Goal: Task Accomplishment & Management: Manage account settings

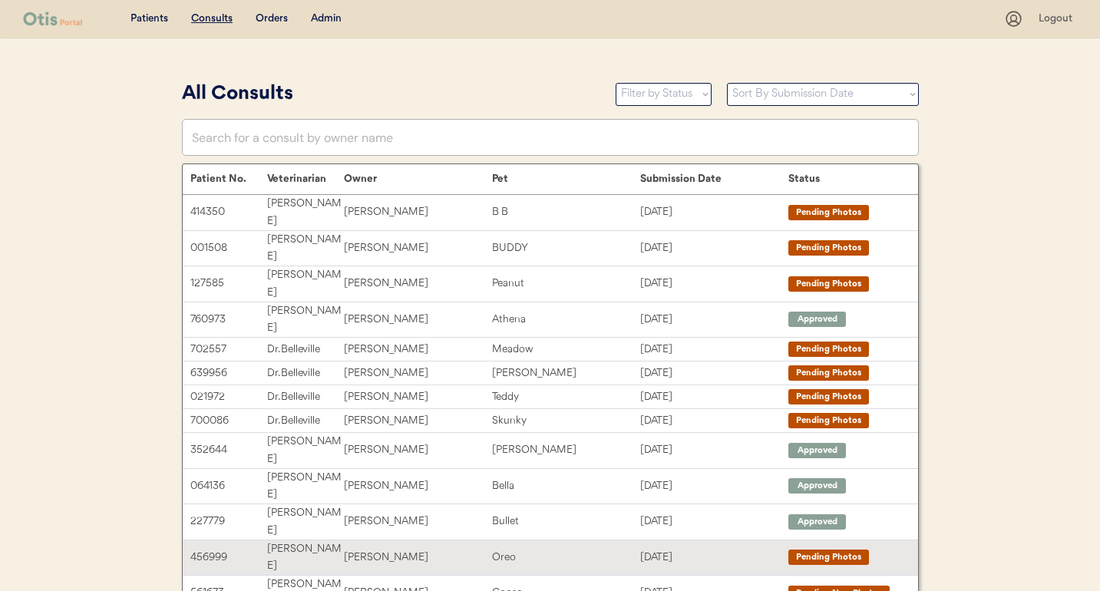
scroll to position [6, 0]
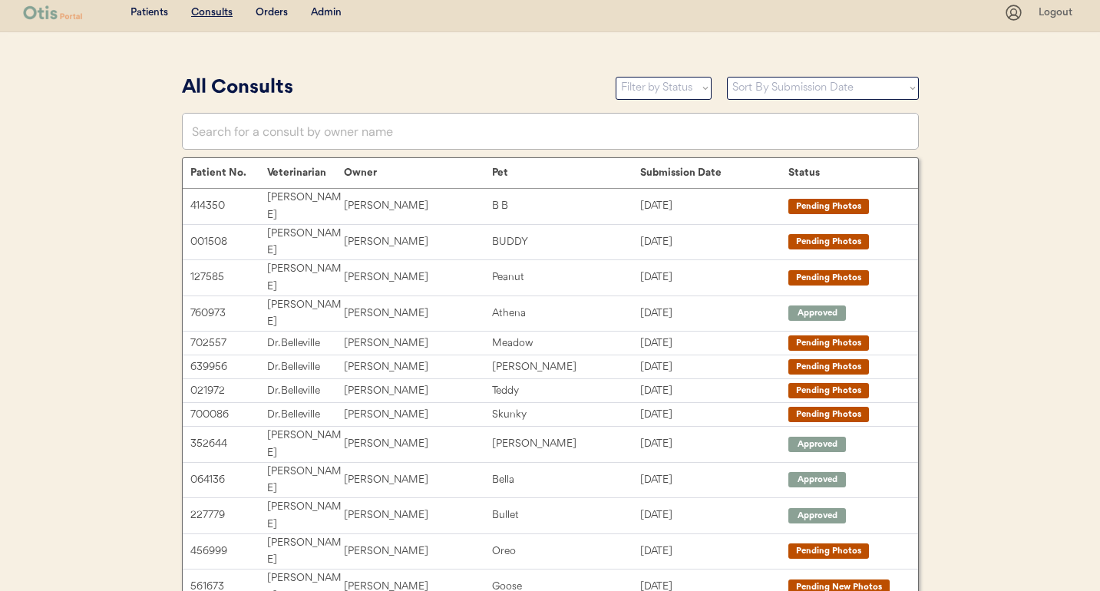
click at [272, 4] on div "Patients Consults Orders Admin" at bounding box center [513, 12] width 981 height 19
click at [329, 15] on div "Admin" at bounding box center [326, 12] width 31 height 15
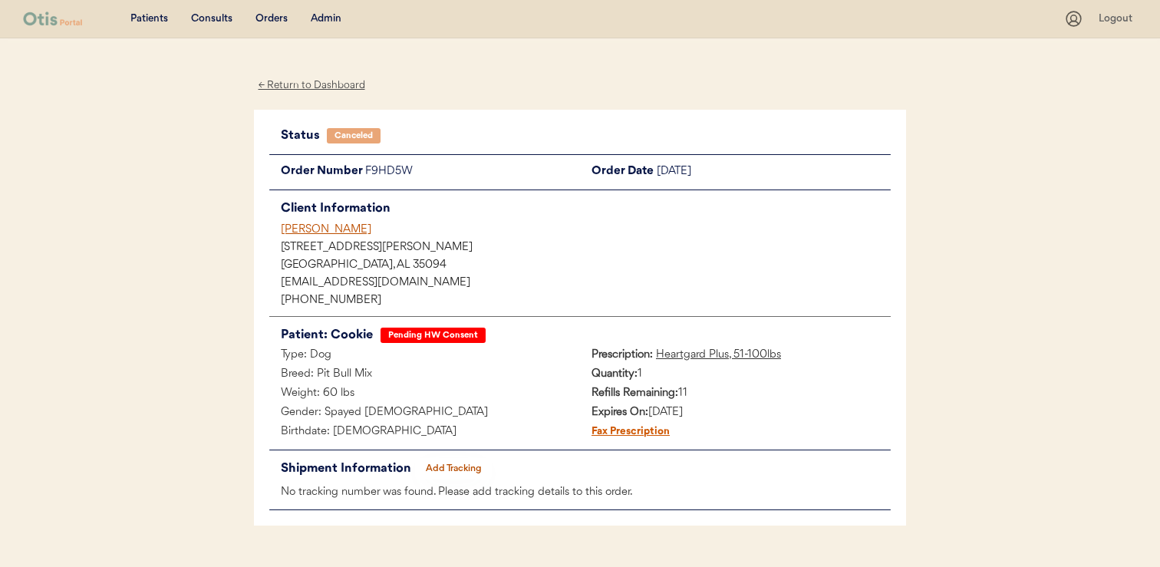
click at [332, 226] on div "[PERSON_NAME]" at bounding box center [586, 230] width 610 height 16
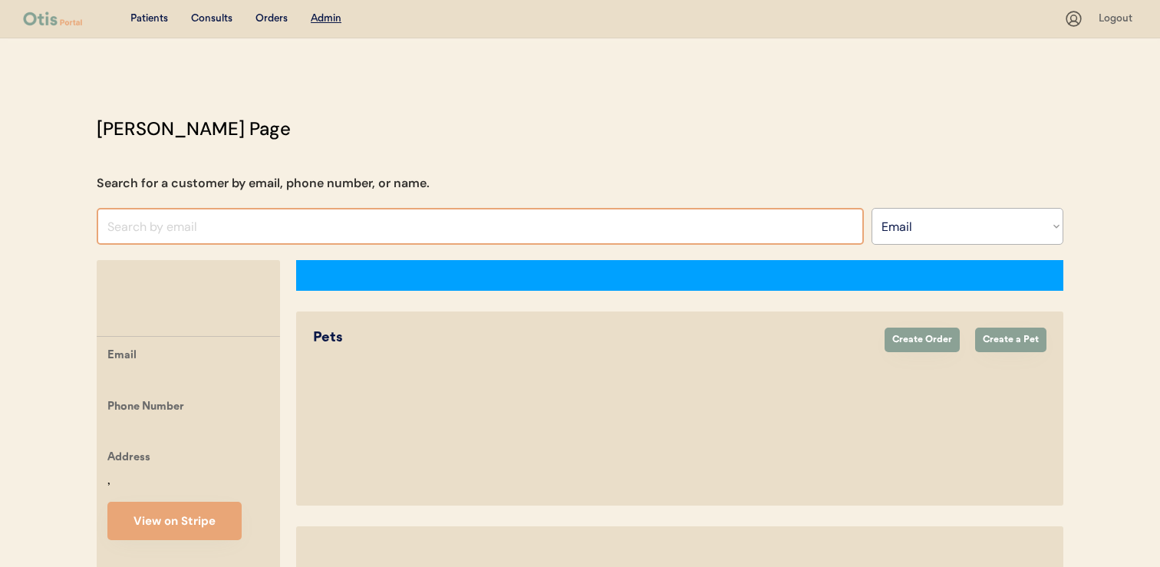
select select ""Email""
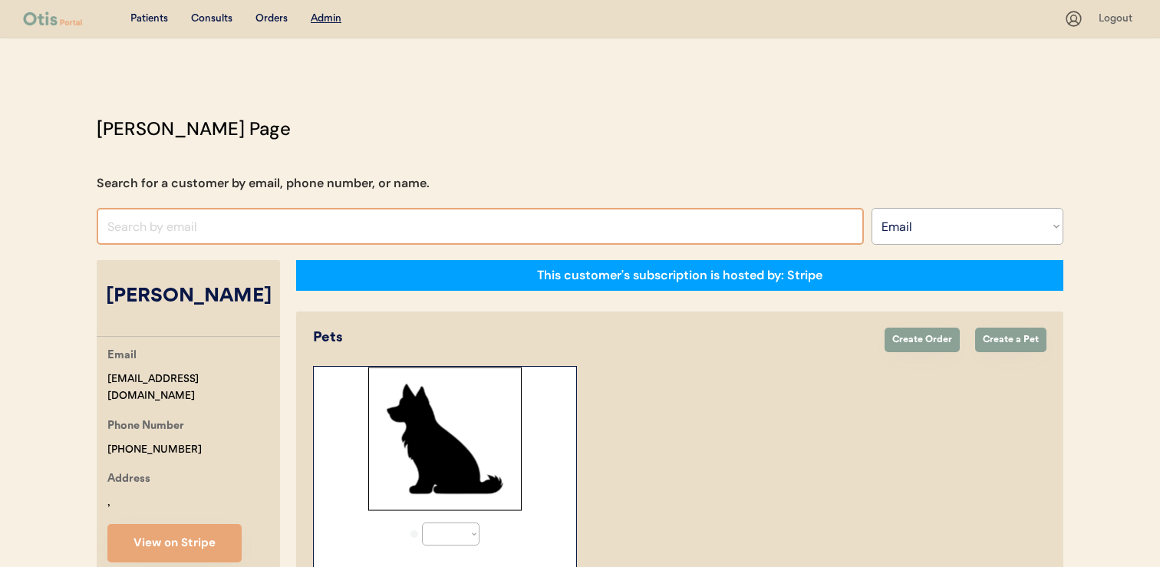
click at [497, 234] on input "input" at bounding box center [480, 226] width 767 height 37
select select "true"
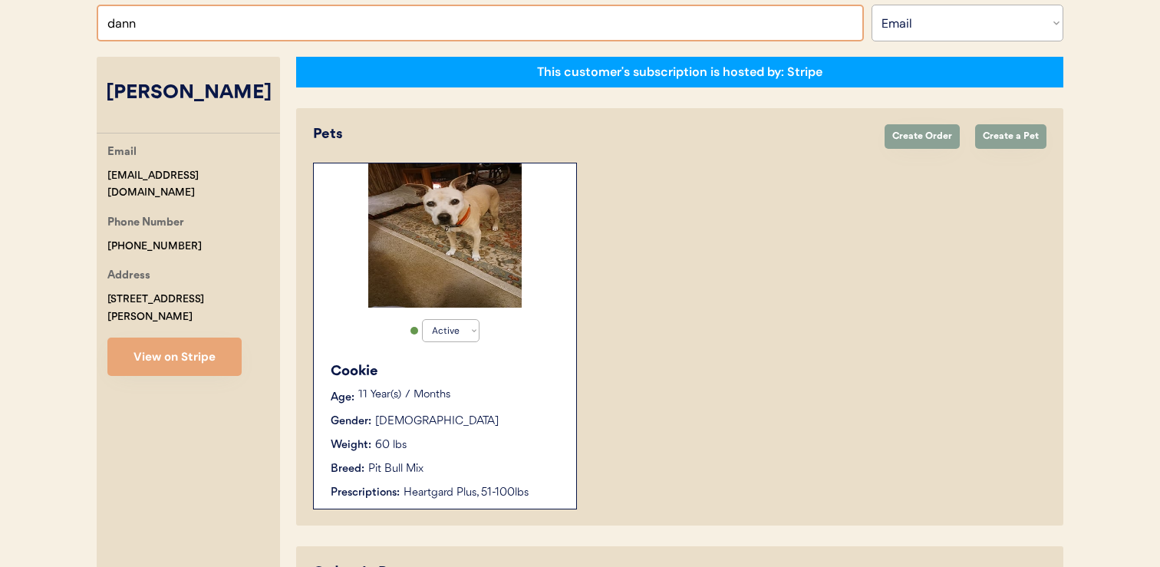
scroll to position [170, 0]
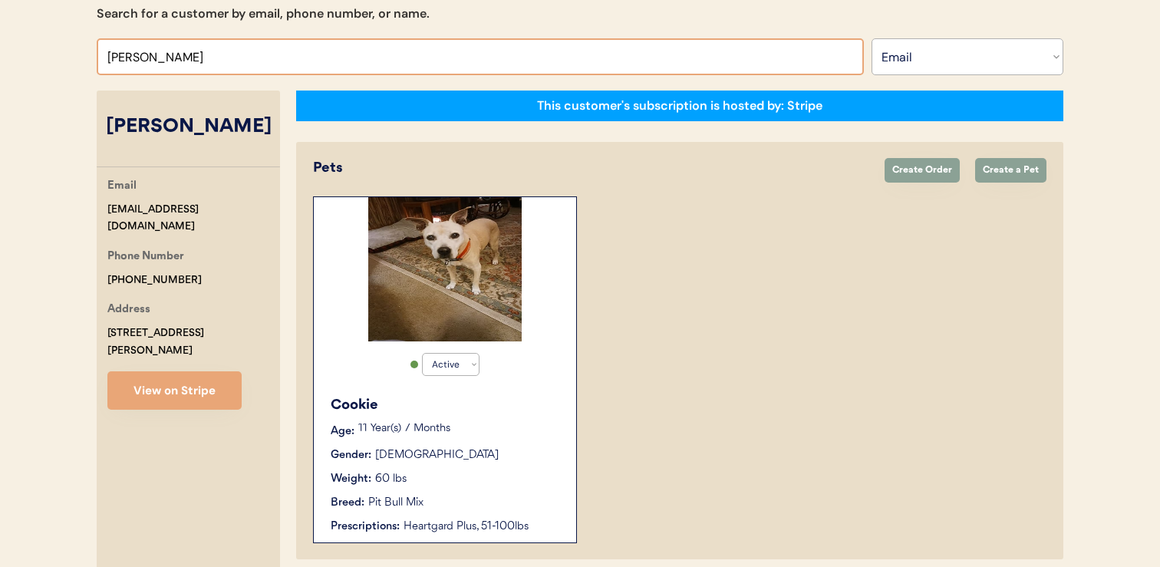
type input "danny brash"
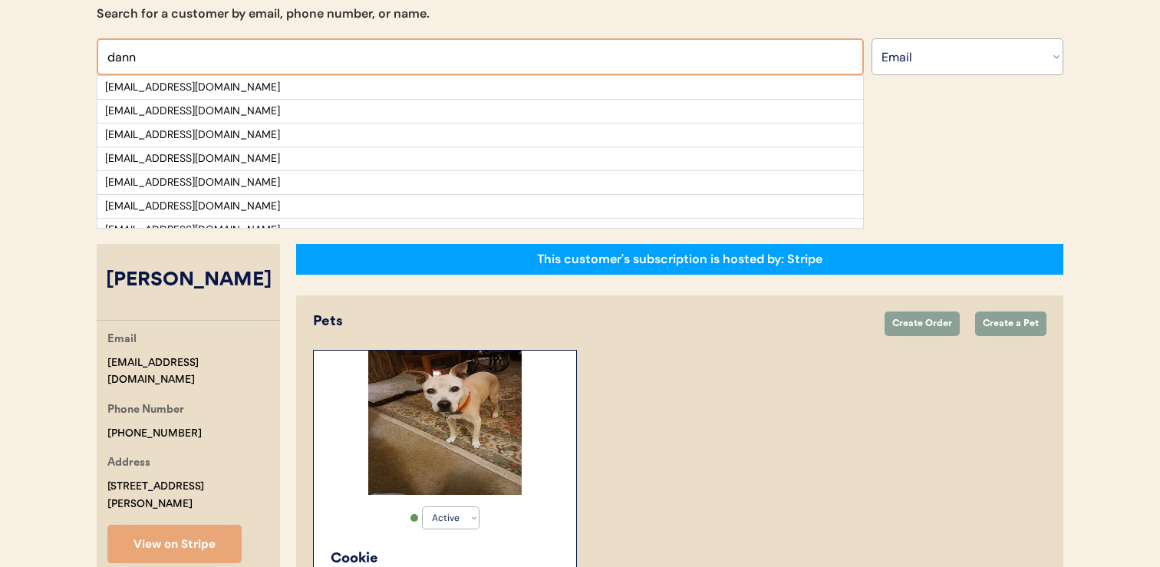
type input "dann"
click at [949, 65] on select "Search By Name Email Phone Number" at bounding box center [968, 56] width 192 height 37
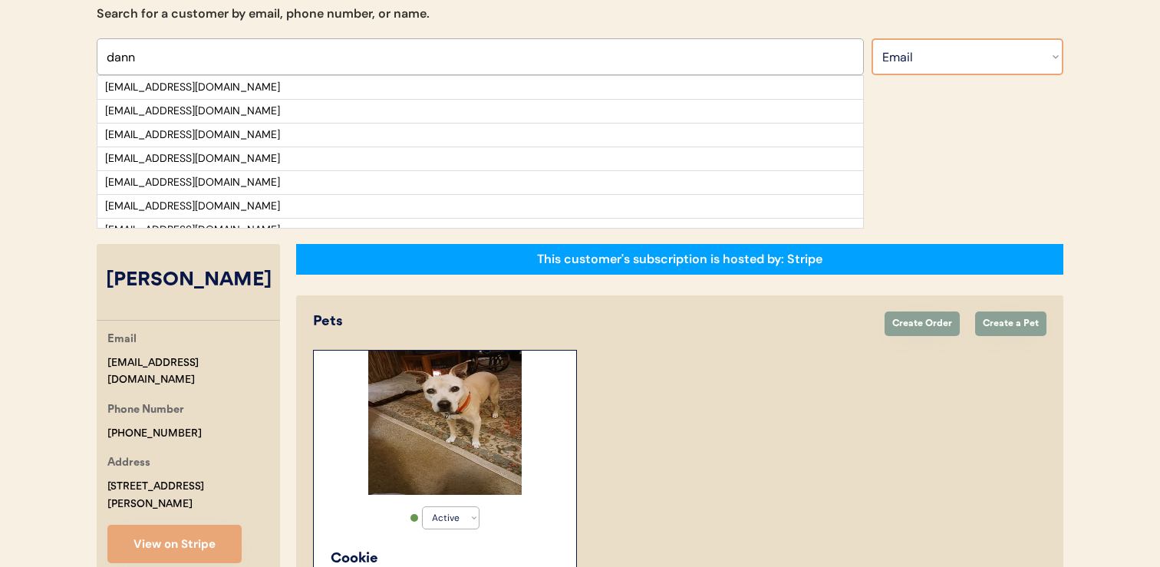
select select ""Name""
click at [872, 38] on select "Search By Name Email Phone Number" at bounding box center [968, 56] width 192 height 37
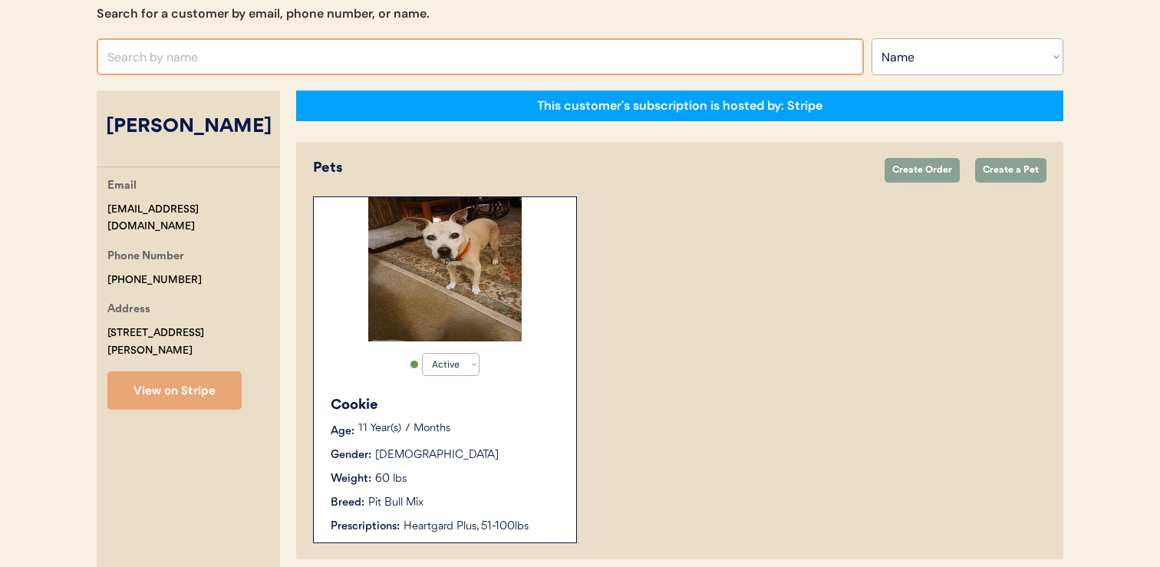
click at [575, 62] on input "text" at bounding box center [480, 56] width 767 height 37
type input "danny brash"
type input "danny brasher"
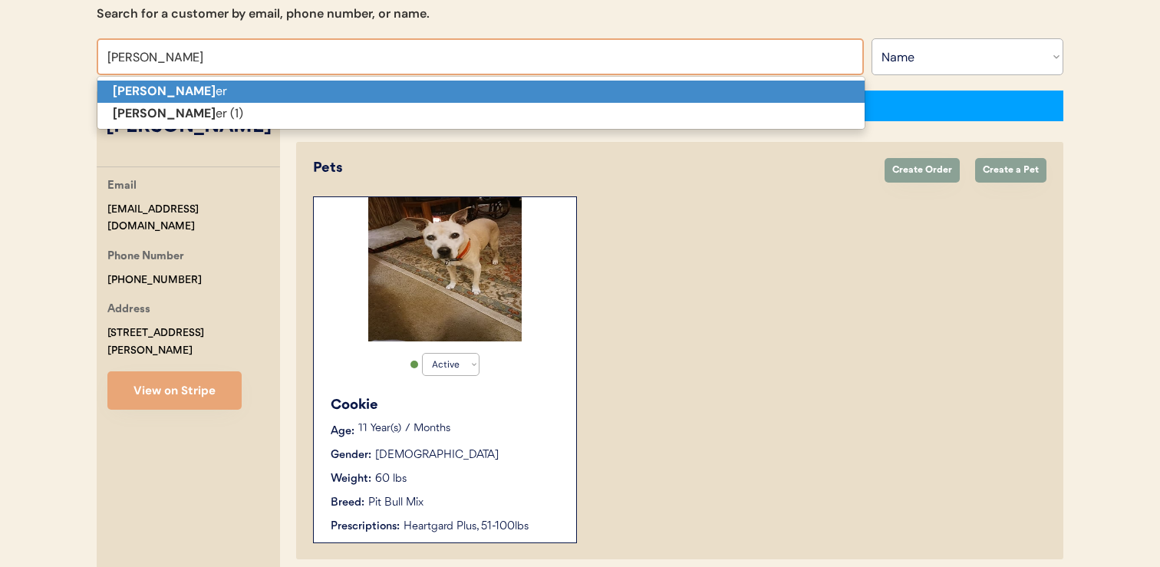
click at [568, 90] on p "Danny Brash er" at bounding box center [480, 92] width 767 height 22
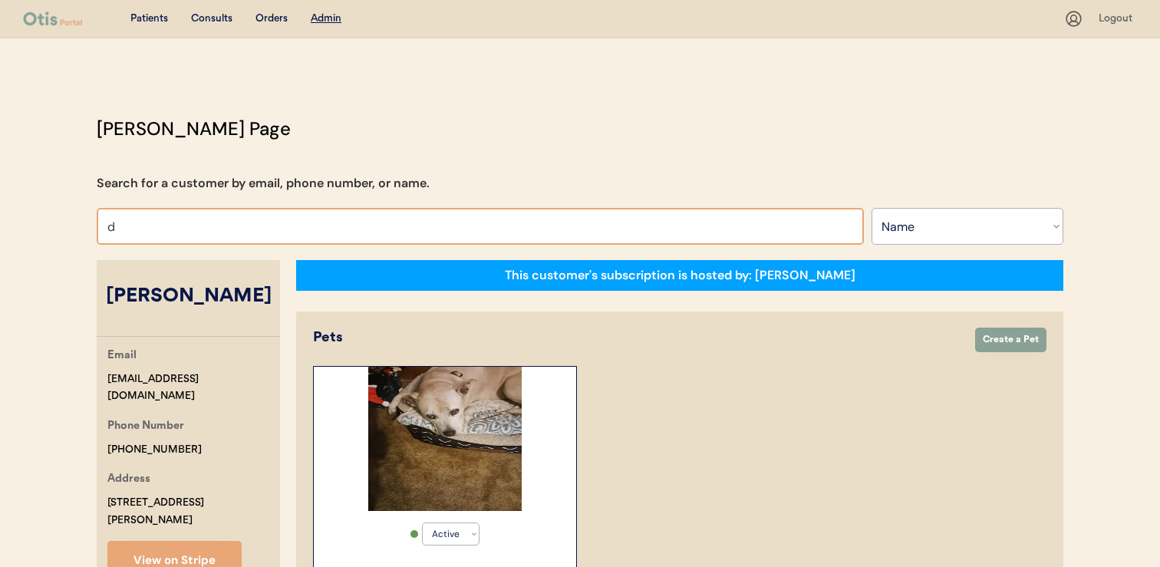
type input "da"
type input "david Lobo"
type input "dan"
type input "danielle Blake"
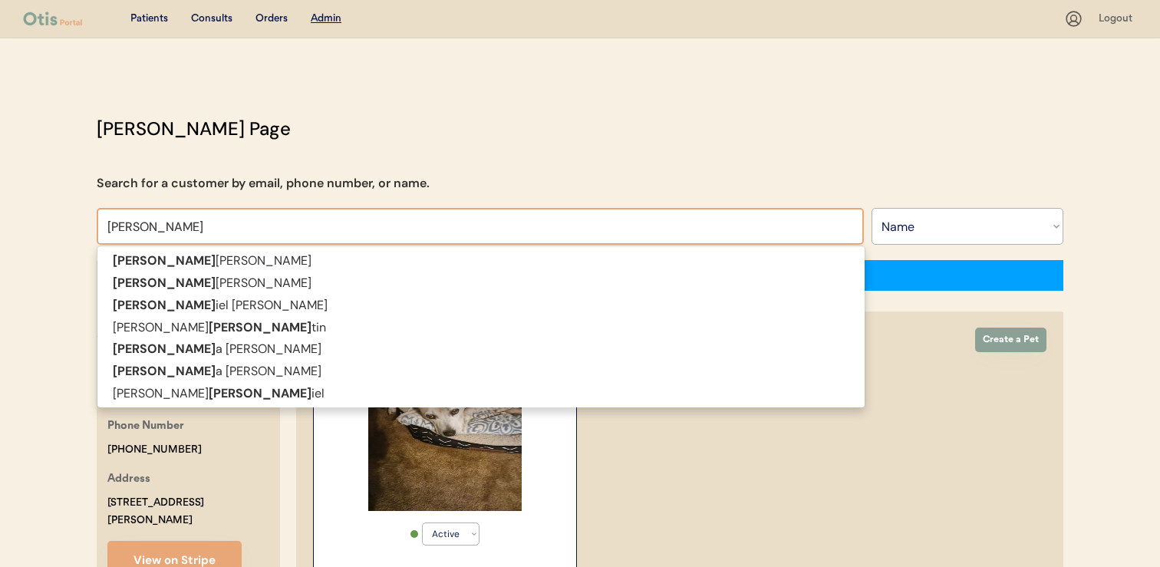
type input "dann"
type input "danny Brasher"
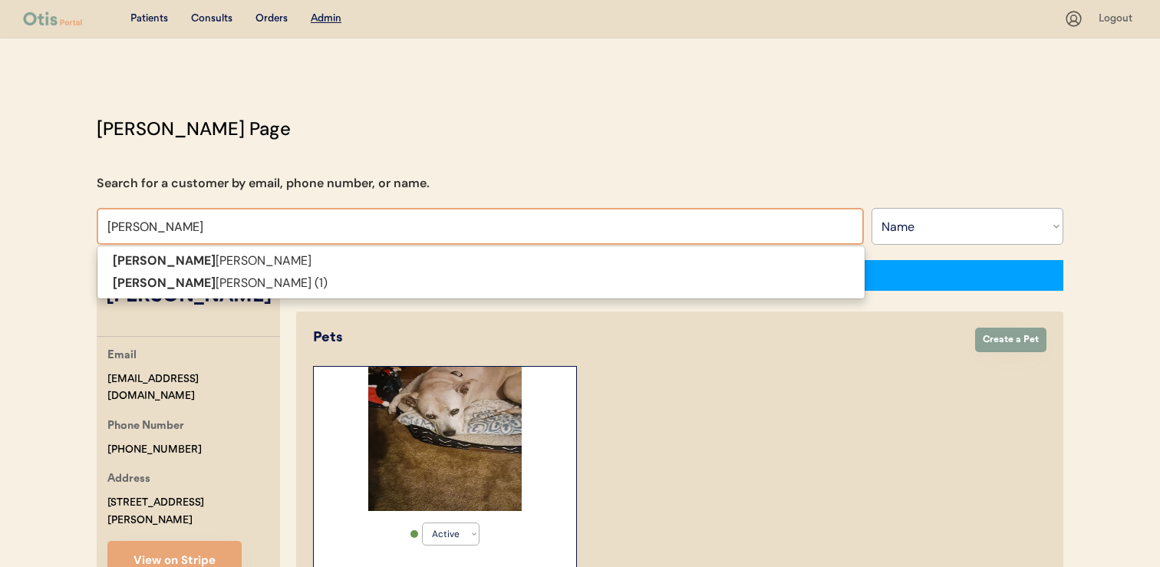
type input "danny"
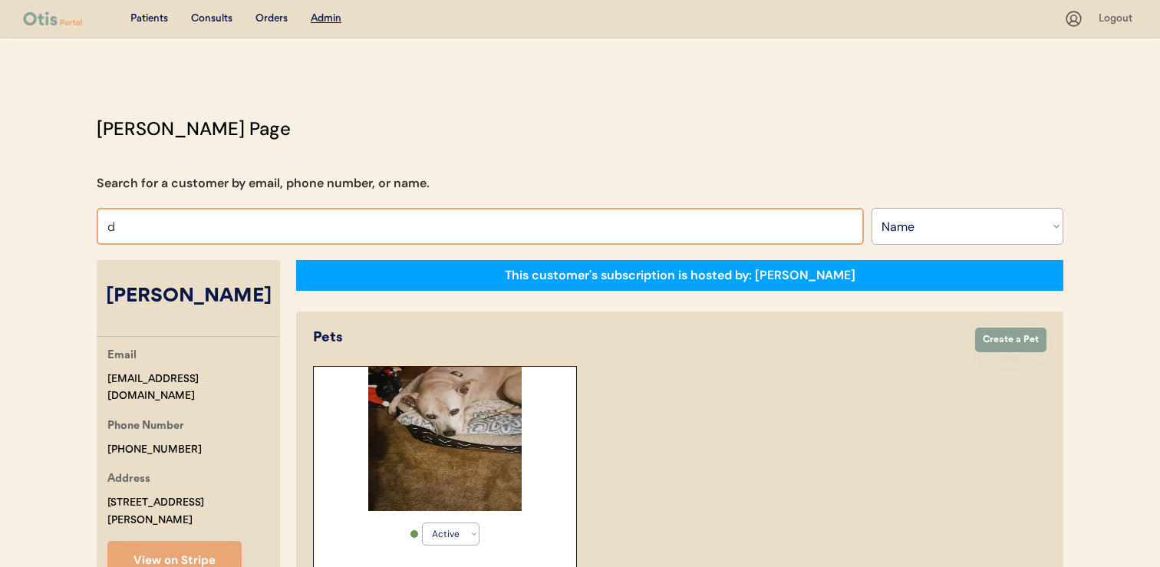
type input "da"
type input "david Lobo"
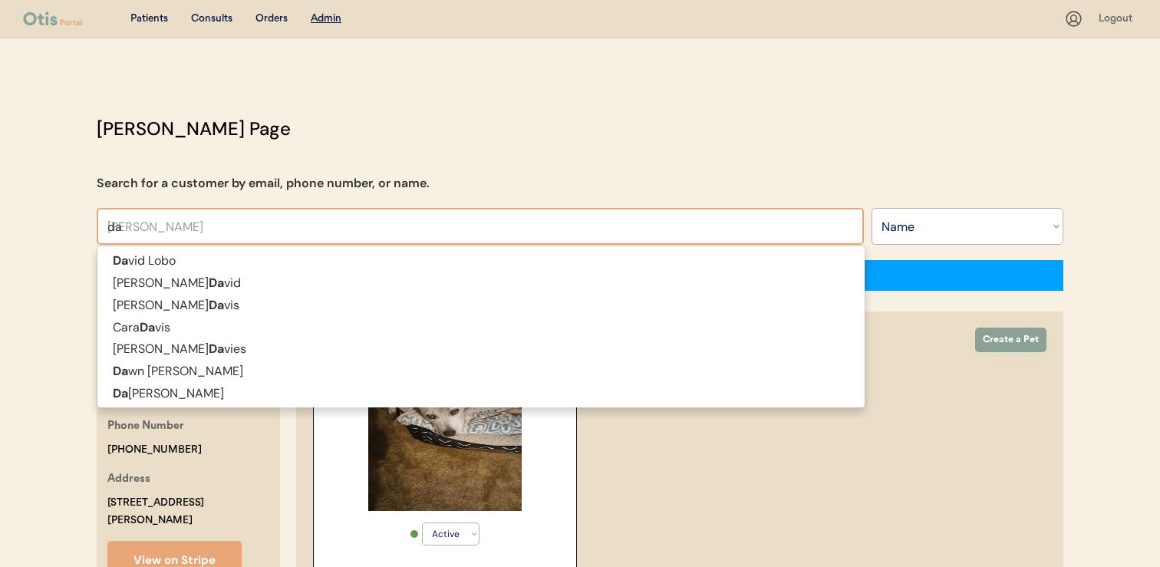
type input "dan"
type input "danielle Blake"
type input "dann"
type input "danny Brasher"
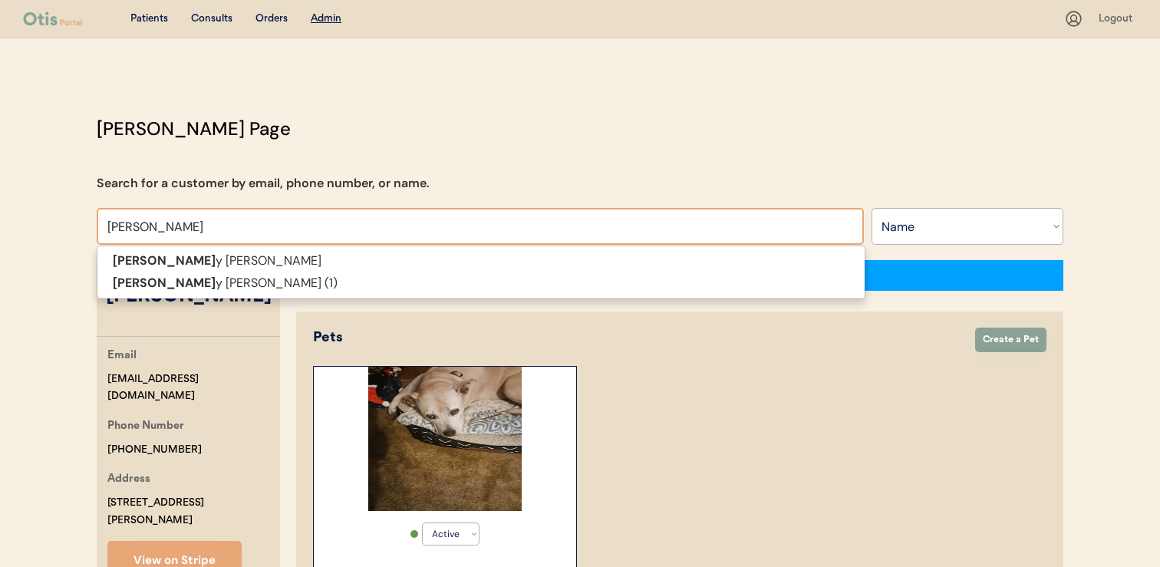
type input "danny"
type input "danny b"
type input "danny brasher"
type input "danny bras"
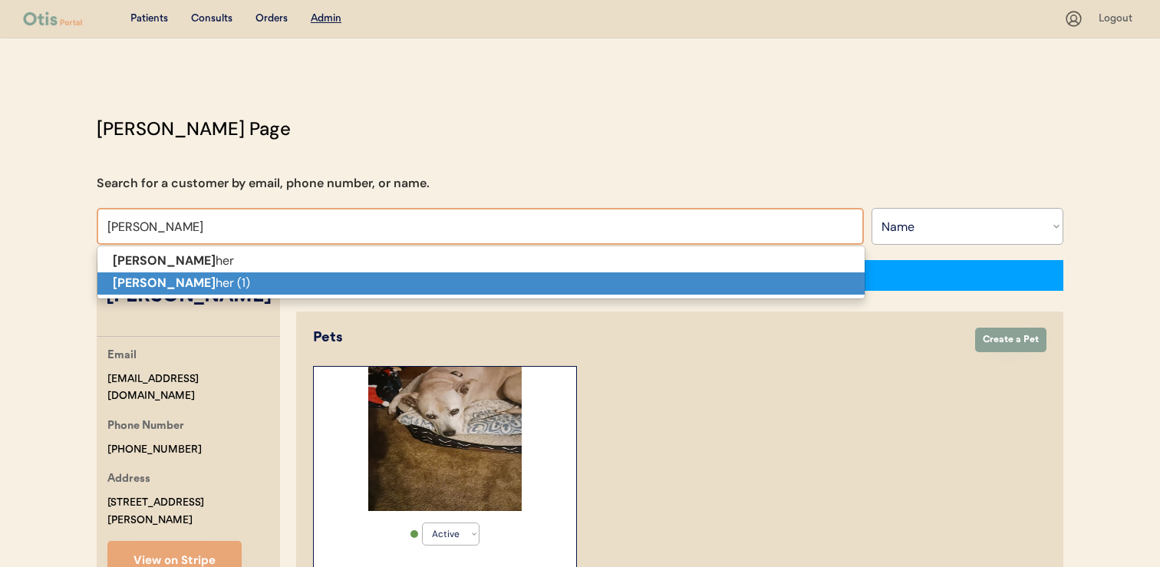
click at [398, 278] on p "Danny Bras her (1)" at bounding box center [480, 283] width 767 height 22
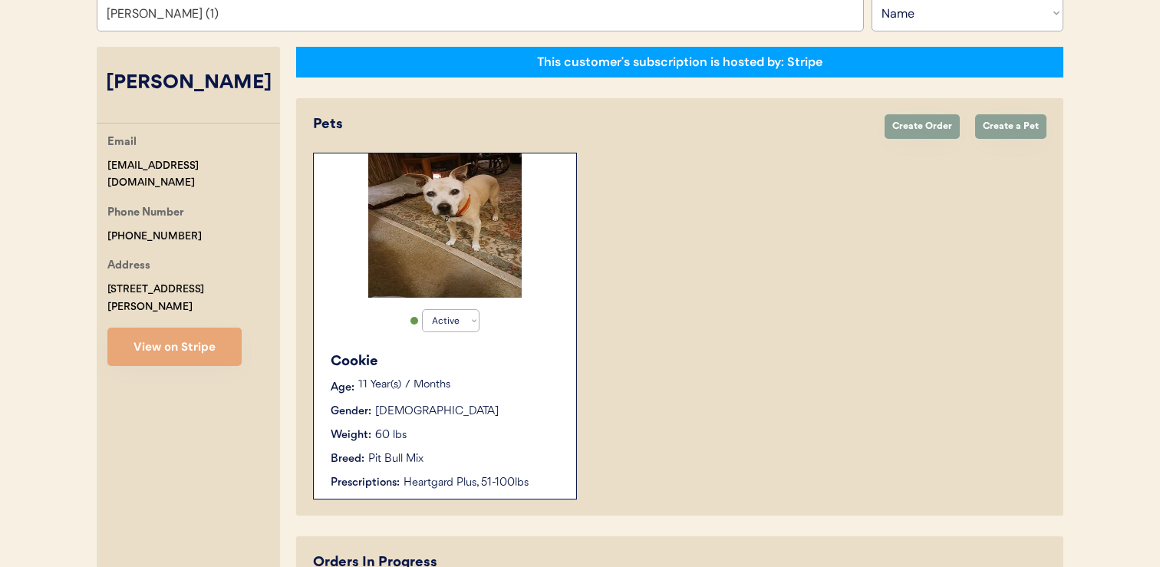
scroll to position [106, 0]
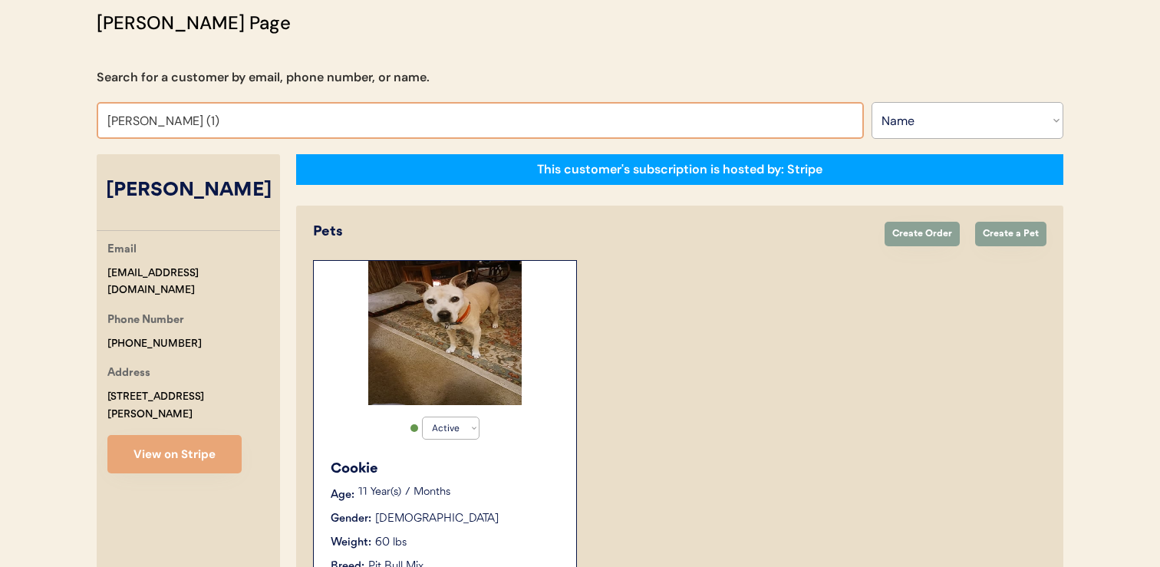
click at [400, 121] on input "Danny Brasher (1)" at bounding box center [480, 120] width 767 height 37
type input "da"
type input "david Lobo"
type input "dan"
type input "danielle Blake"
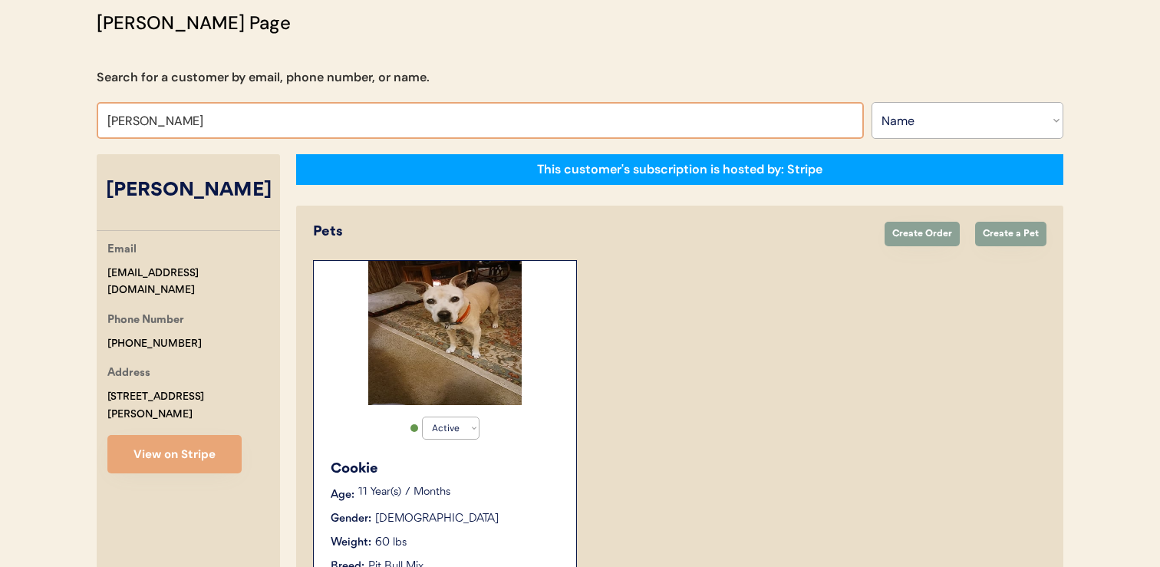
type input "dann"
type input "danny Brasher"
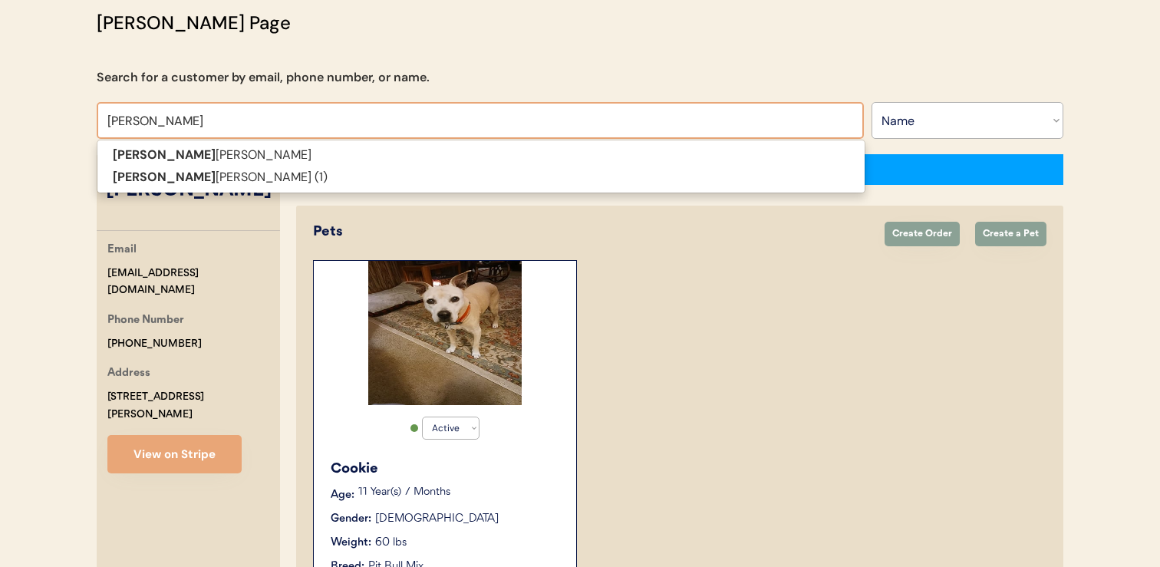
type input "danny"
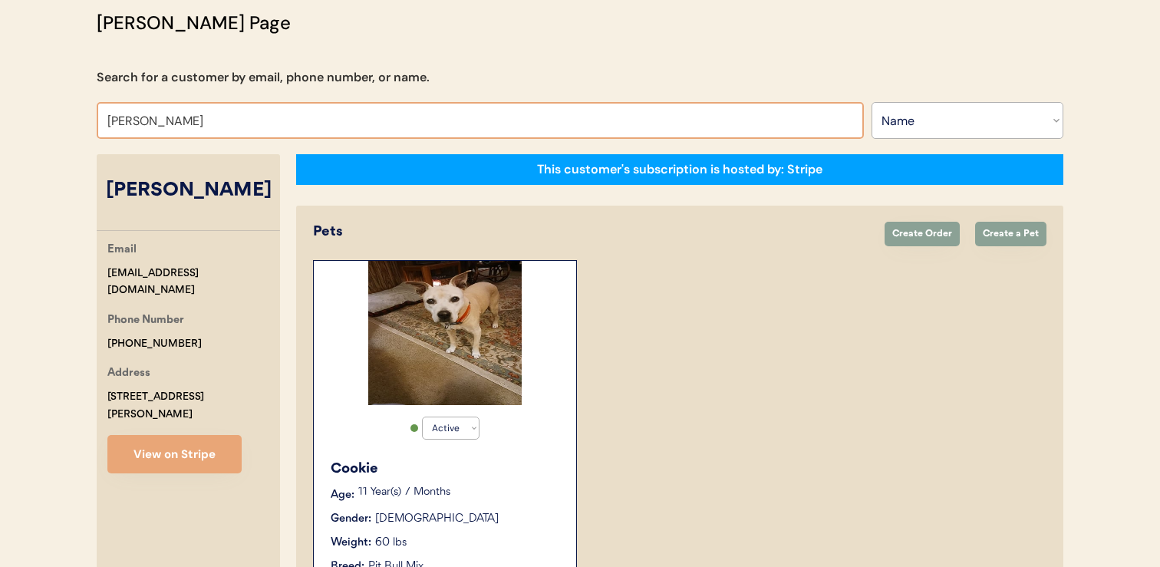
type input "danny"
type input "danny Brasher"
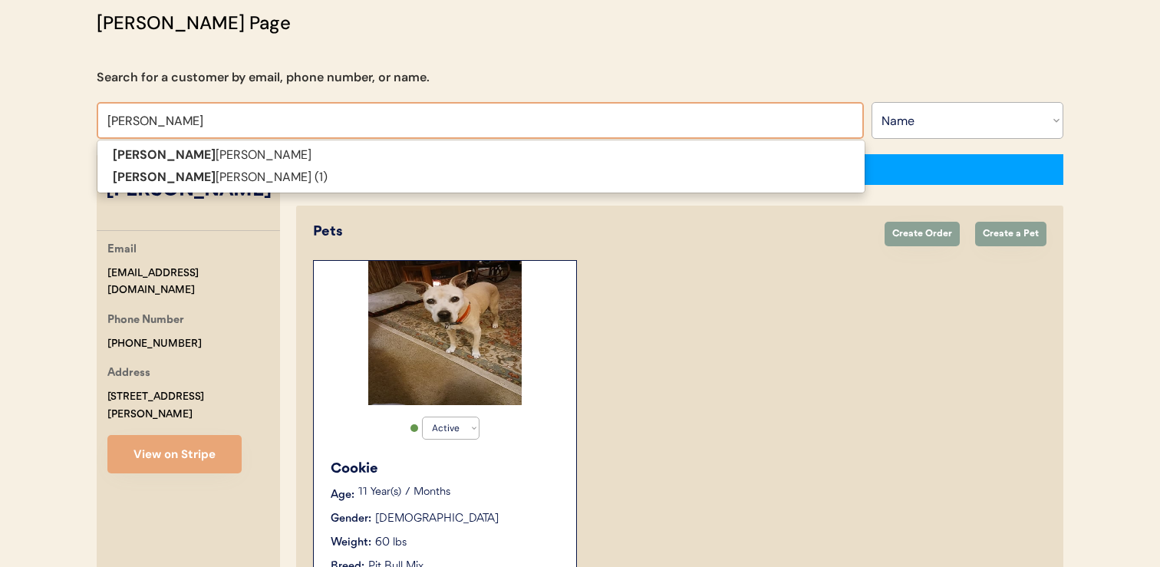
type input "danny b"
type input "danny brasher"
type input "danny bra"
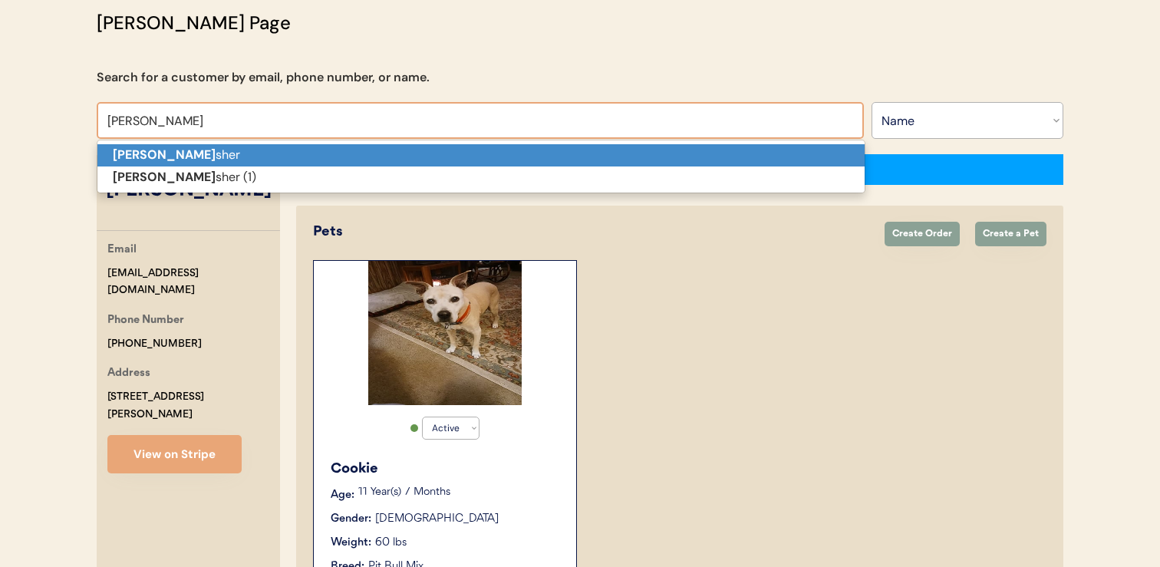
click at [370, 152] on p "Danny Bra sher" at bounding box center [480, 155] width 767 height 22
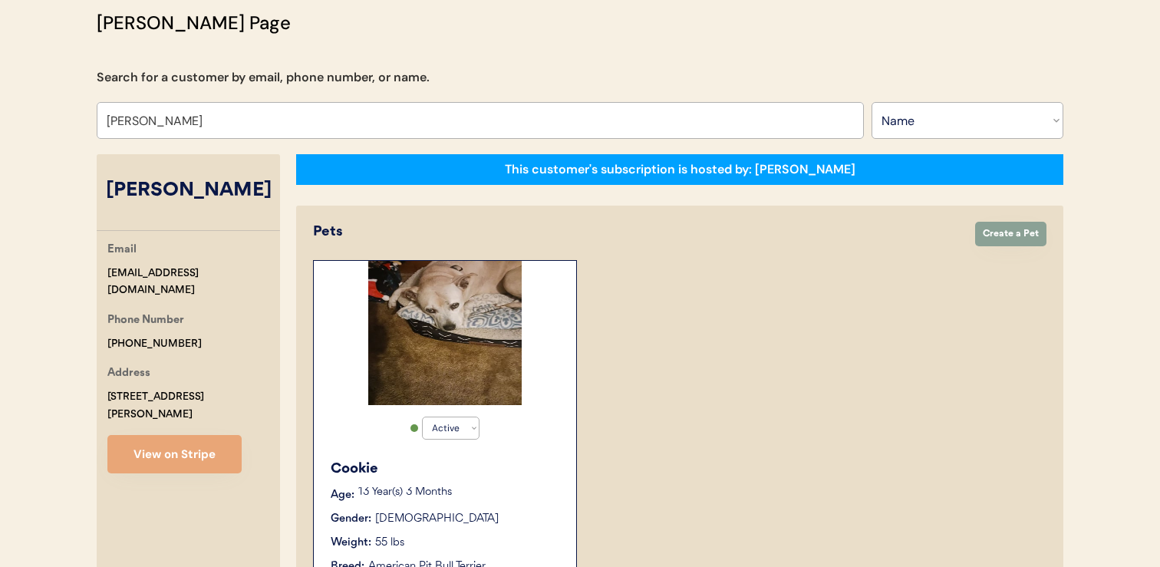
type input "Danny Brasher"
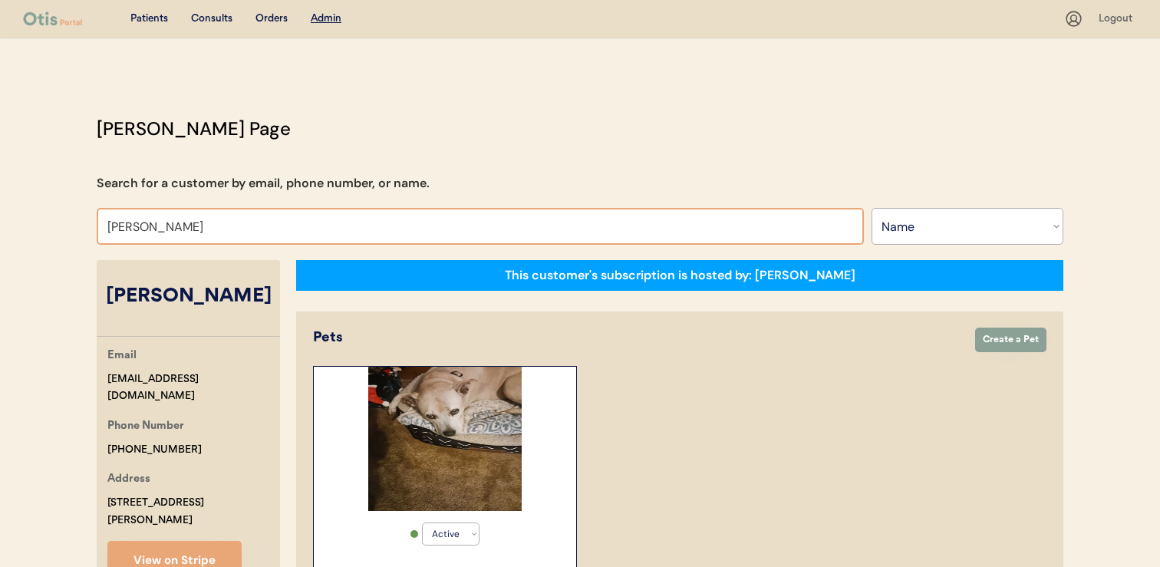
click at [401, 213] on input "Danny Brasher" at bounding box center [480, 226] width 767 height 37
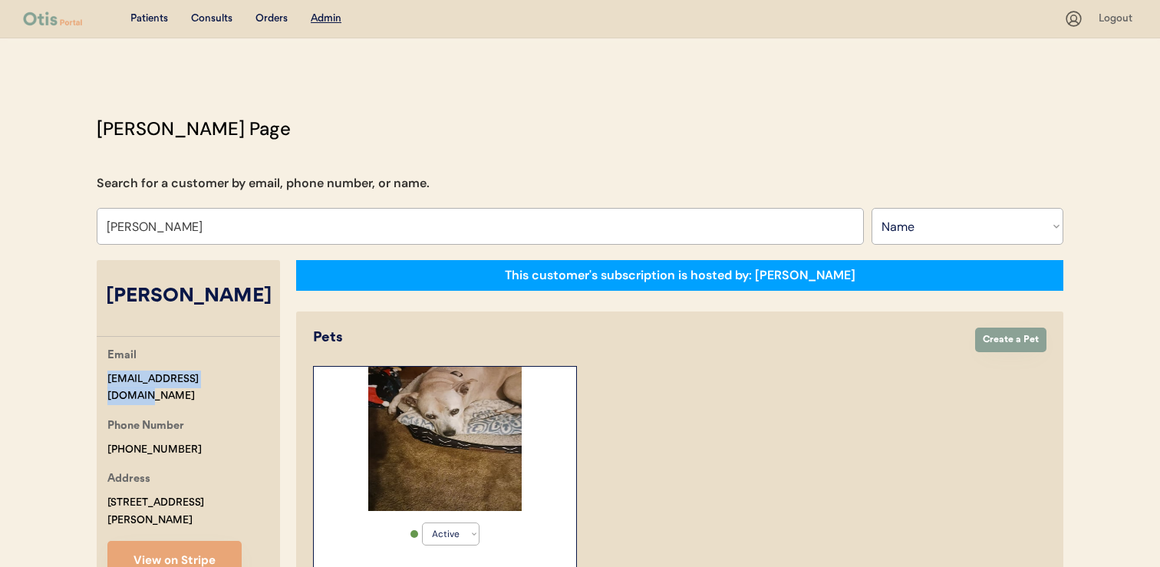
drag, startPoint x: 236, startPoint y: 377, endPoint x: 105, endPoint y: 379, distance: 131.3
click at [105, 379] on div "Email dbrasher1953@gmail.com Phone Number +12052221076 Address 1809 Ross St Lee…" at bounding box center [188, 463] width 183 height 233
copy div "dbrasher1953@gmail.com"
select select "true"
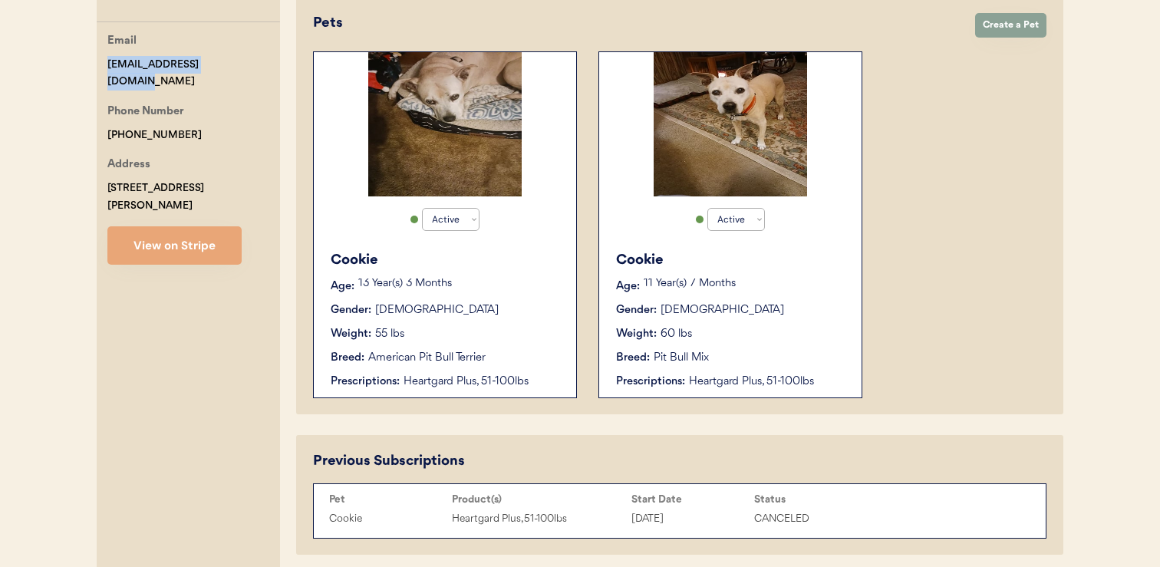
scroll to position [292, 0]
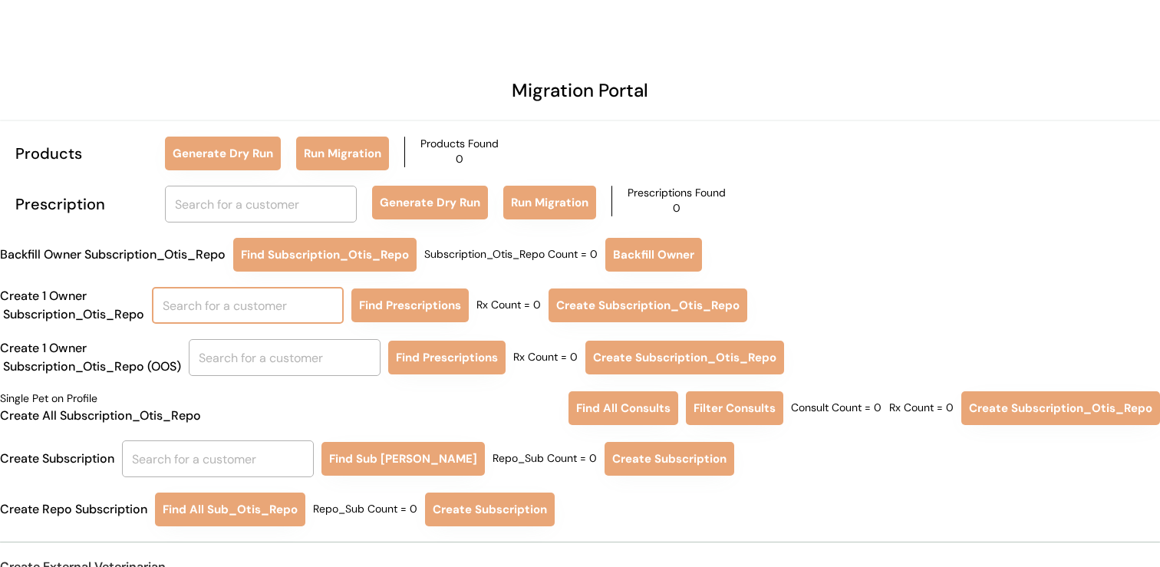
click at [269, 312] on input "text" at bounding box center [248, 305] width 192 height 37
type input "[PERSON_NAME]"
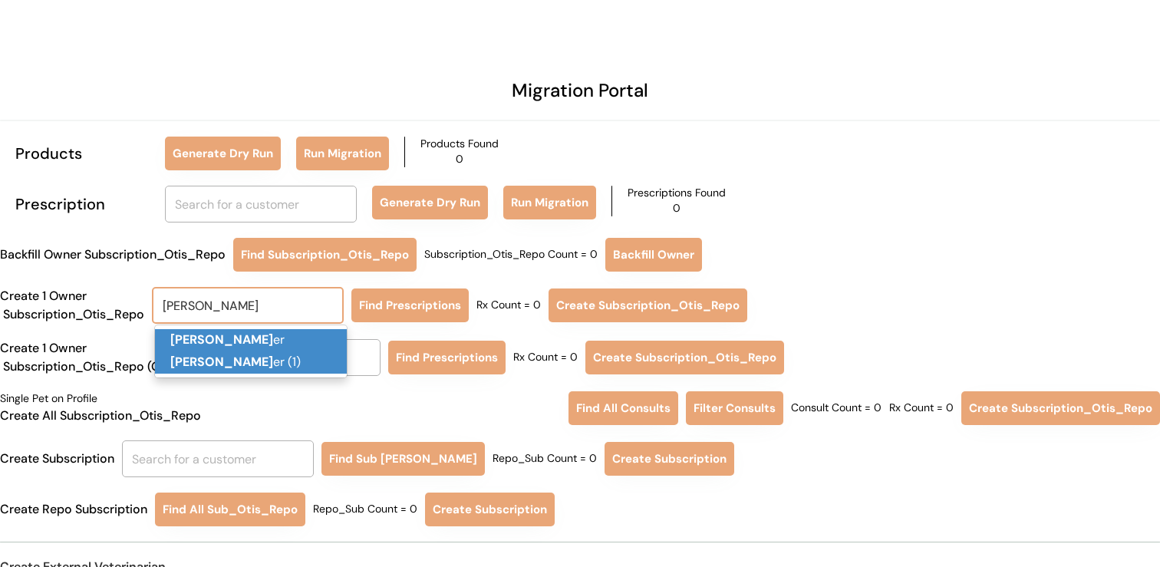
click at [277, 363] on p "[PERSON_NAME] er (1)" at bounding box center [251, 363] width 192 height 22
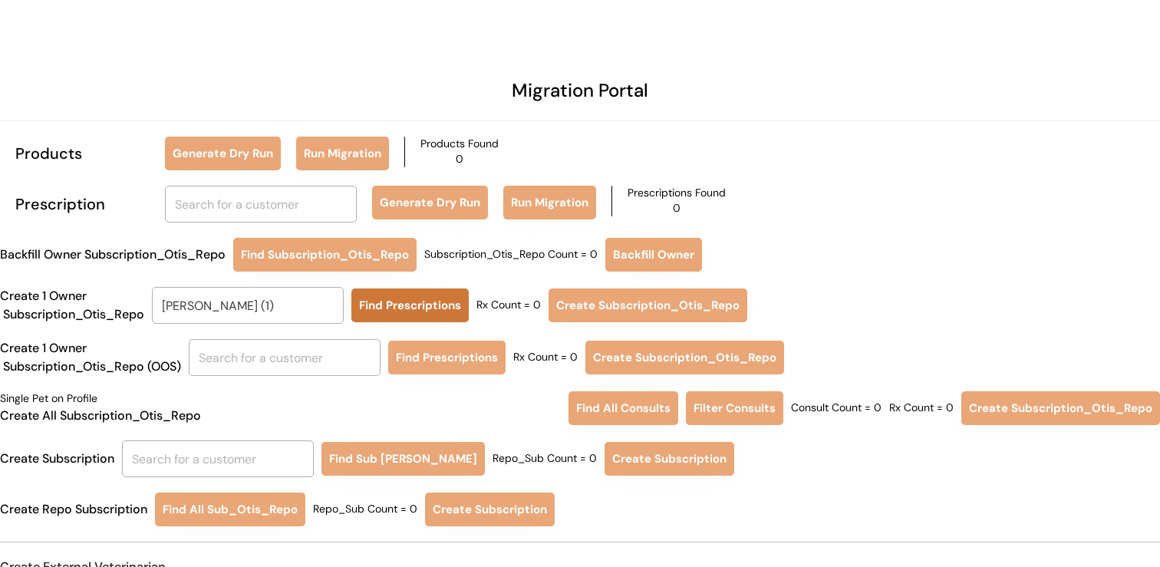
type input "Danny Brasher (1)"
click at [412, 299] on button "Find Prescriptions" at bounding box center [410, 306] width 117 height 34
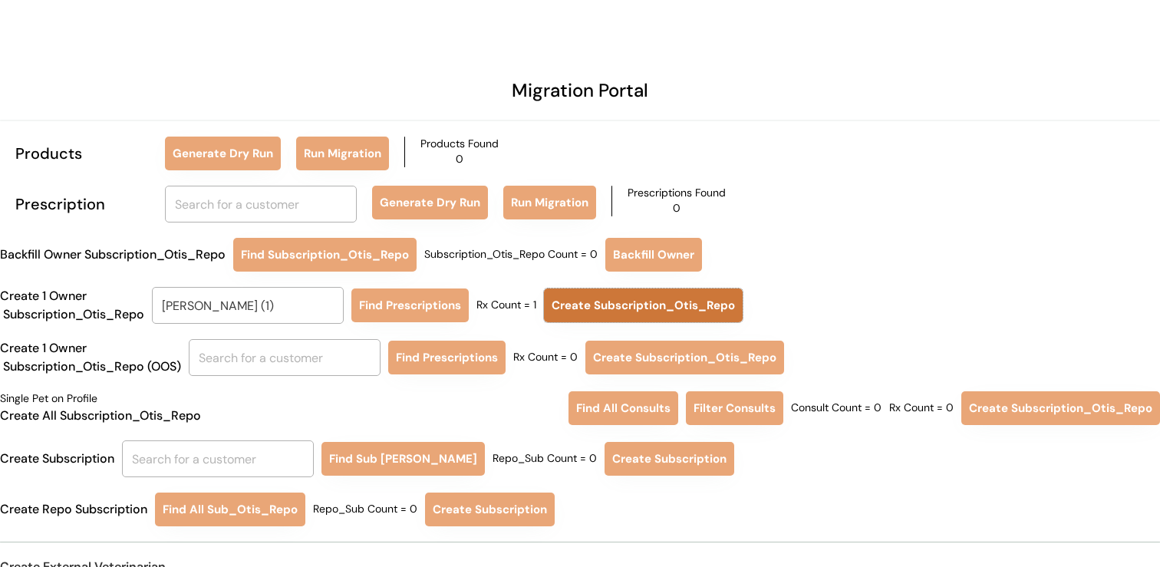
click at [576, 305] on button "Create Subscription_Otis_Repo" at bounding box center [643, 306] width 199 height 34
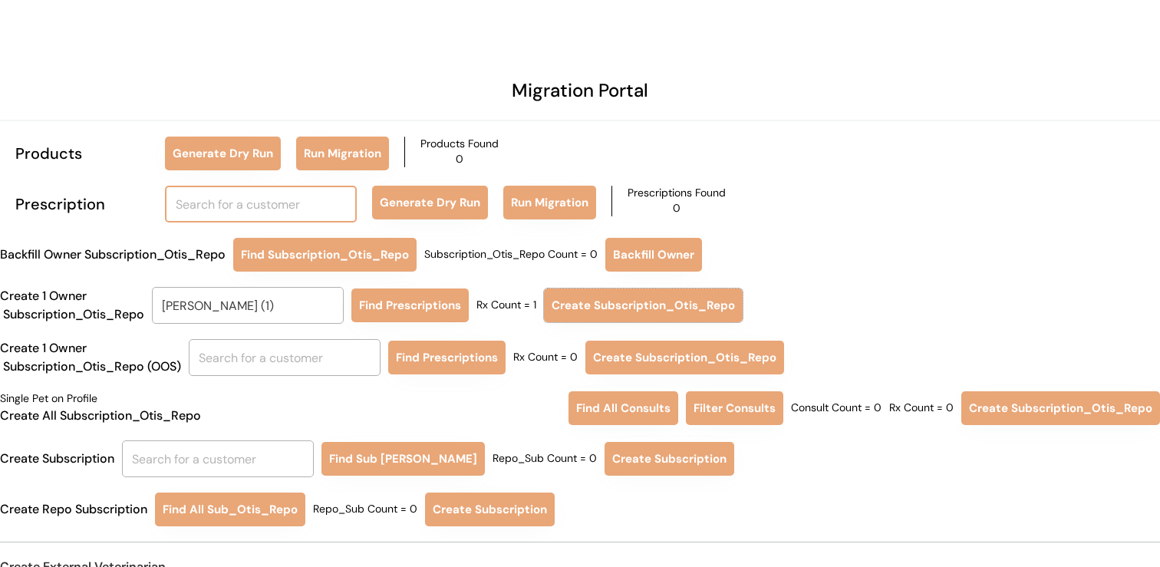
click at [267, 204] on input "text" at bounding box center [261, 204] width 192 height 37
type input "da"
type input "david Lobo"
type input "dan"
type input "danielle Blake"
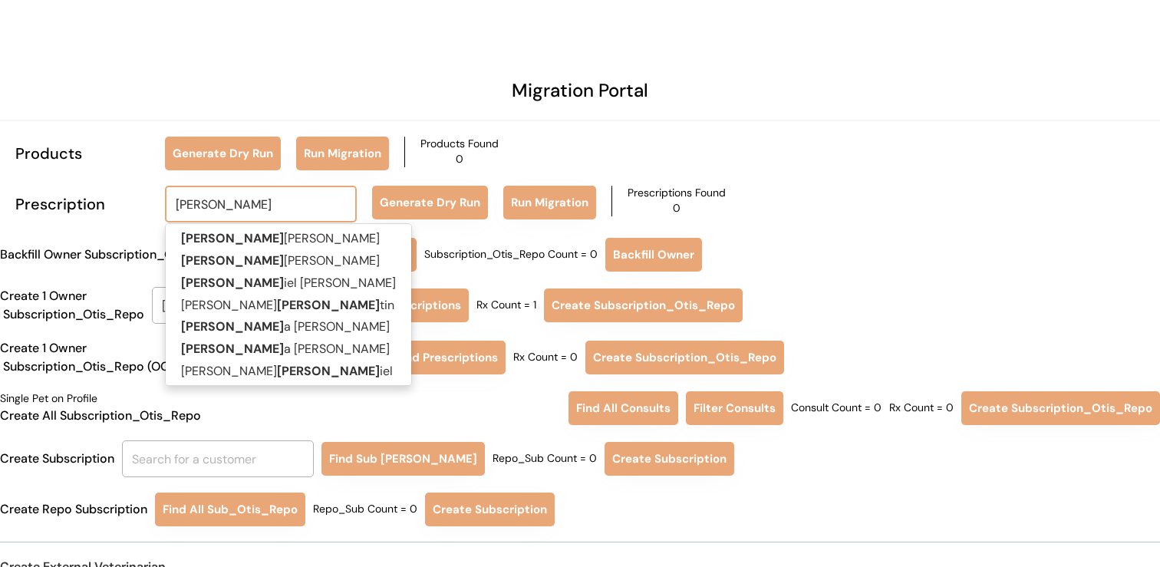
type input "dann"
type input "danny Brasher"
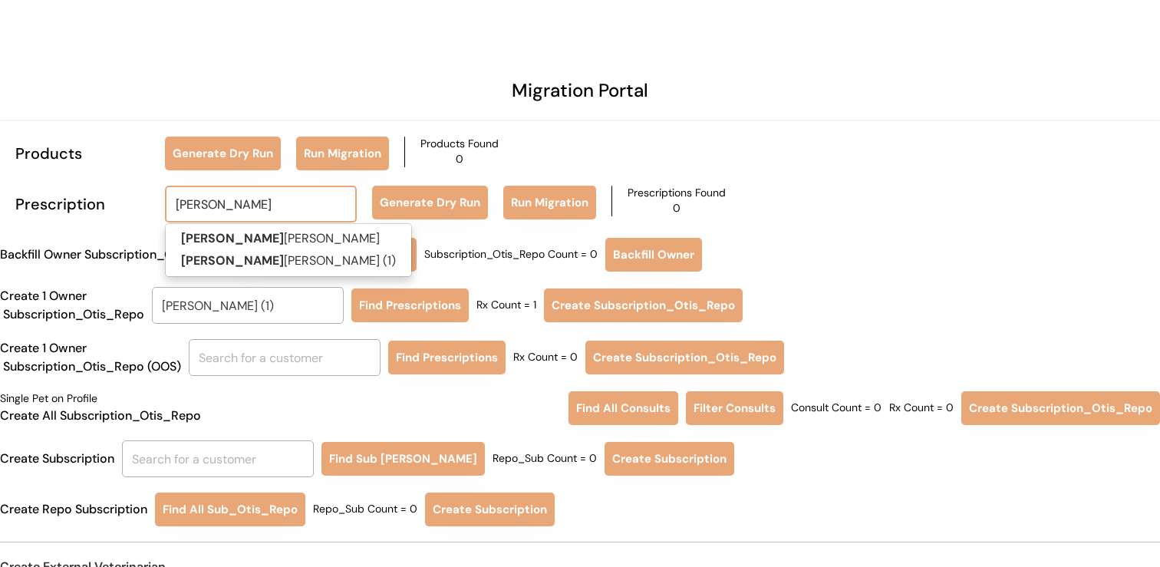
type input "danny b"
type input "danny br"
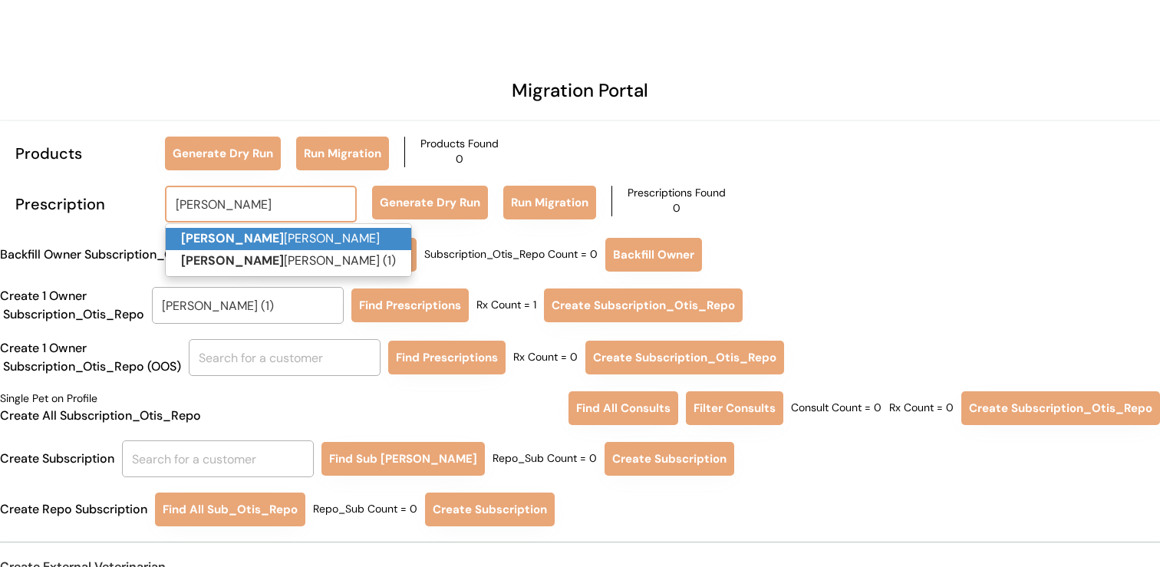
type input "danny brasher"
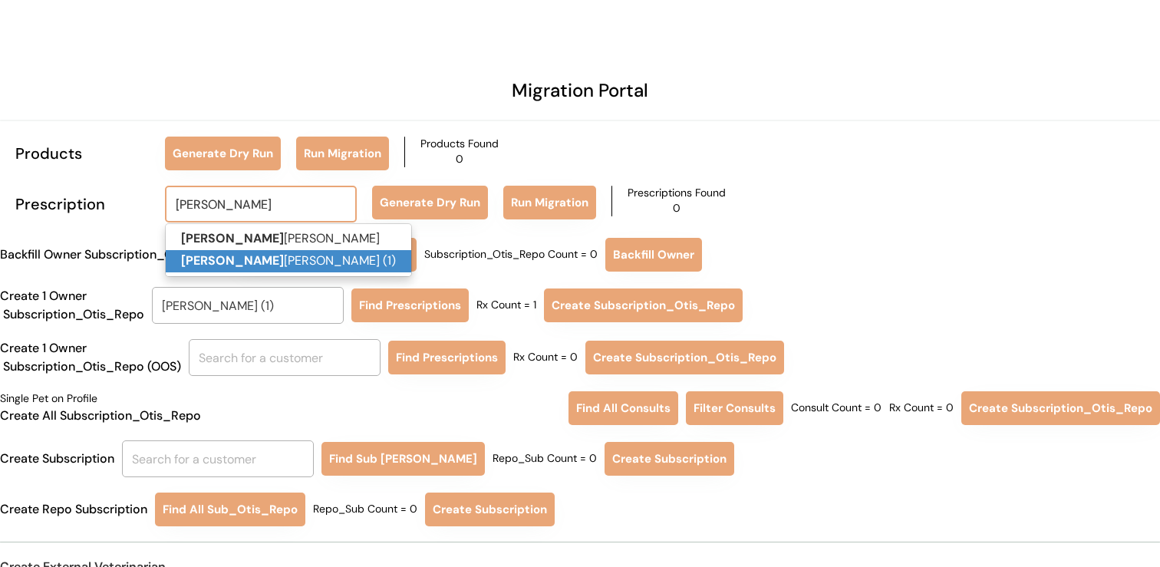
click at [271, 260] on p "Danny Br asher (1)" at bounding box center [289, 261] width 246 height 22
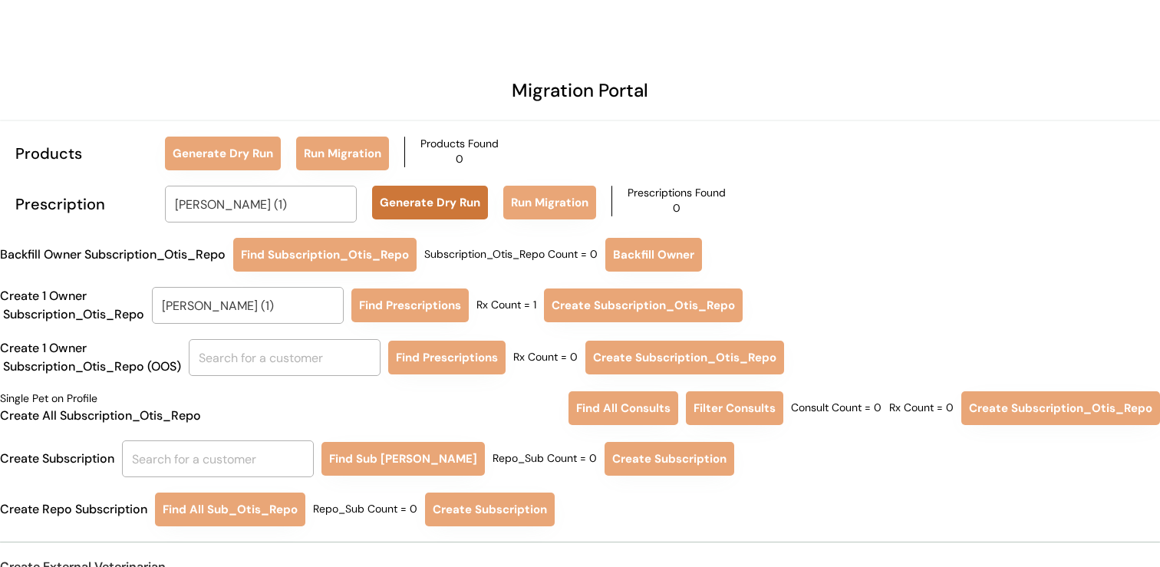
click at [427, 203] on button "Generate Dry Run" at bounding box center [430, 203] width 116 height 34
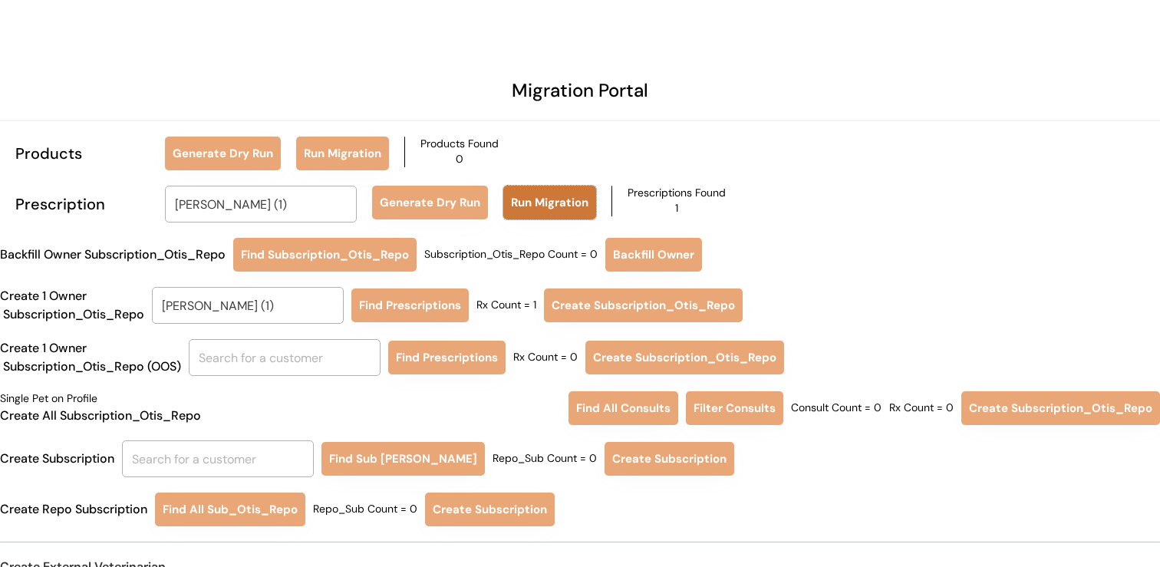
click at [548, 213] on button "Run Migration" at bounding box center [549, 203] width 93 height 34
click at [503, 248] on div "Subscription_Otis_Repo Count = 0" at bounding box center [510, 254] width 173 height 15
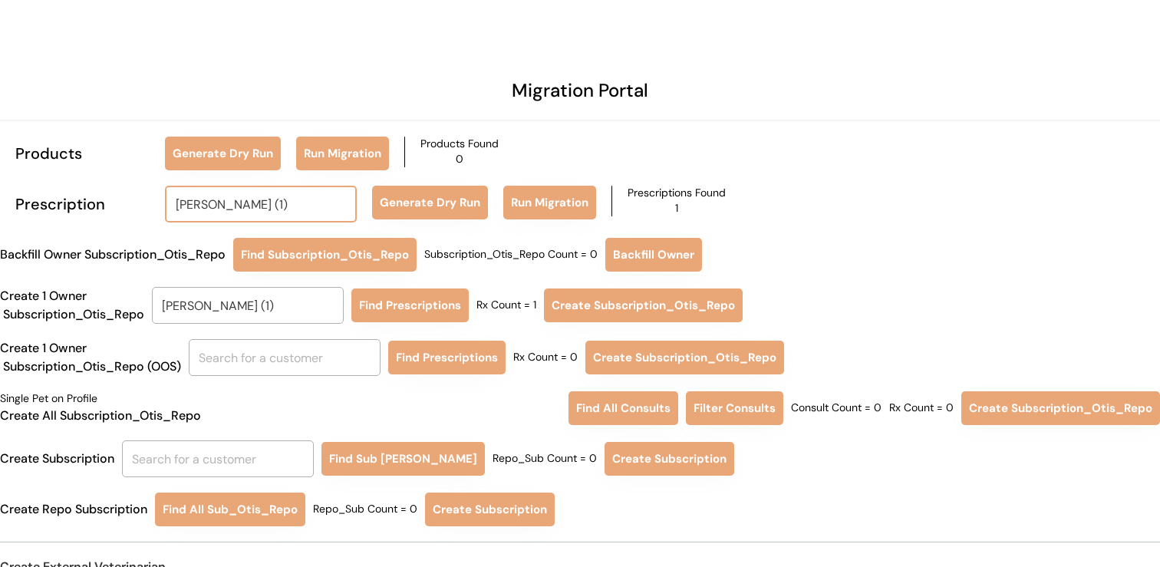
click at [325, 197] on input "Danny Brasher (1)" at bounding box center [261, 204] width 192 height 37
type input "da"
type input "david Lobo"
type input "dan"
type input "danielle Blake"
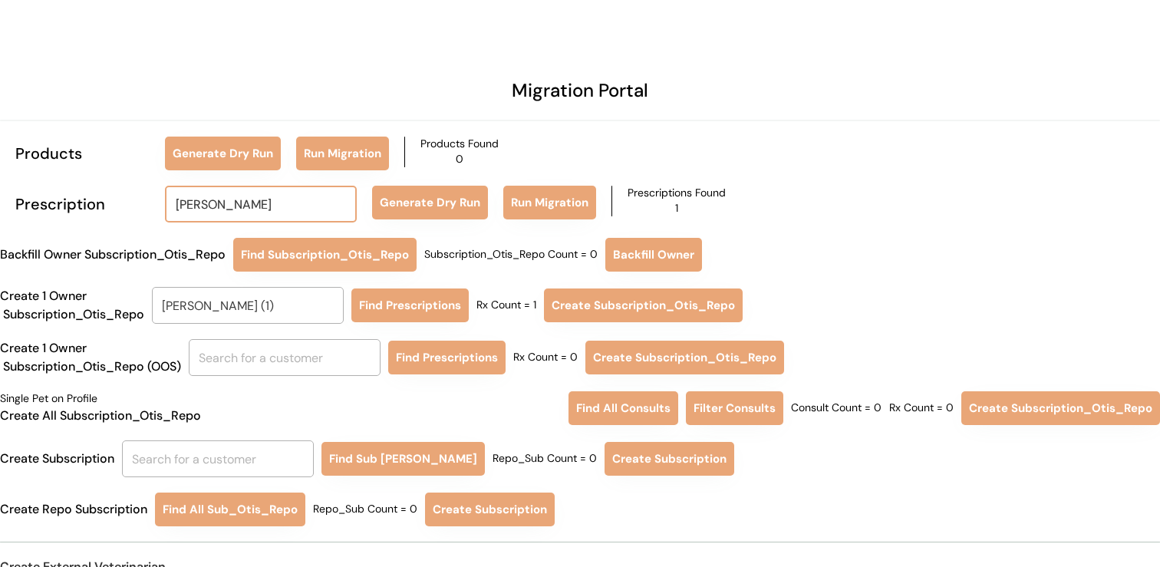
type input "dann"
type input "danny Brasher"
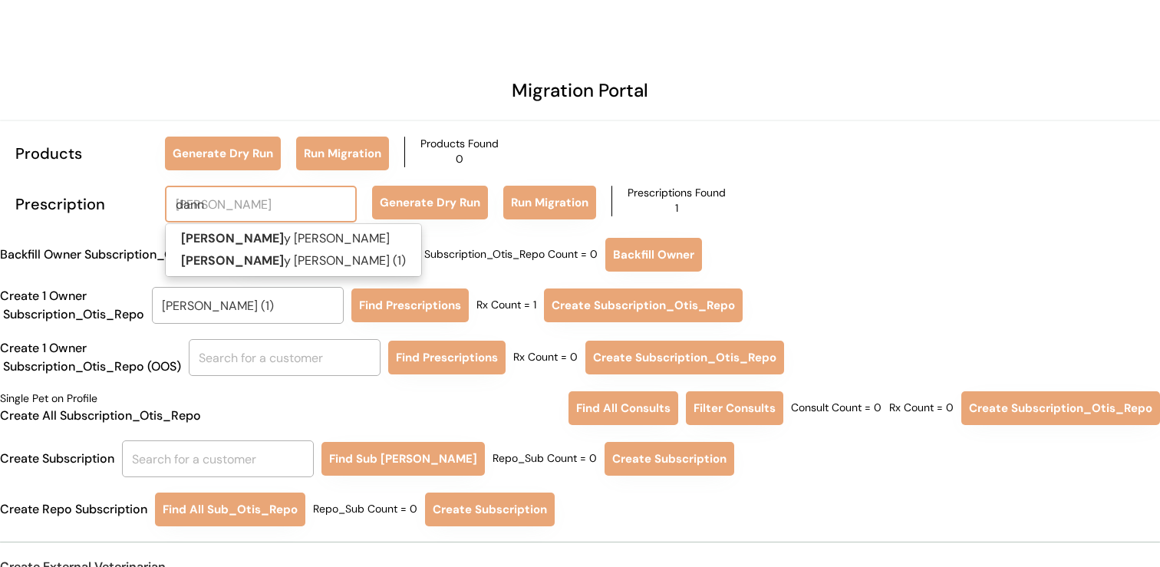
type input "danny"
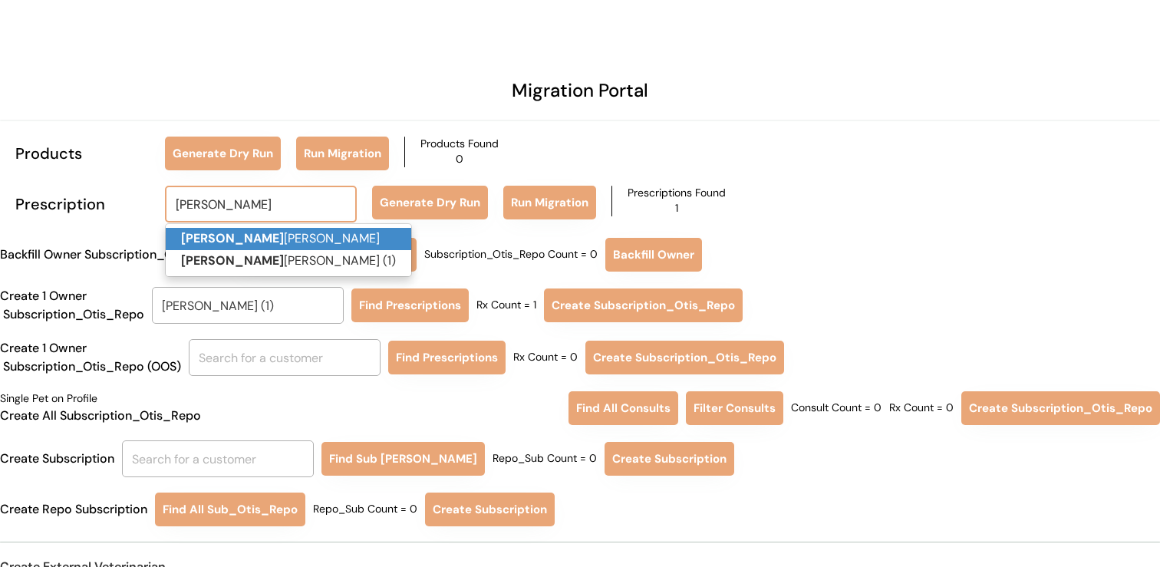
click at [322, 236] on p "Danny Brasher" at bounding box center [289, 239] width 246 height 22
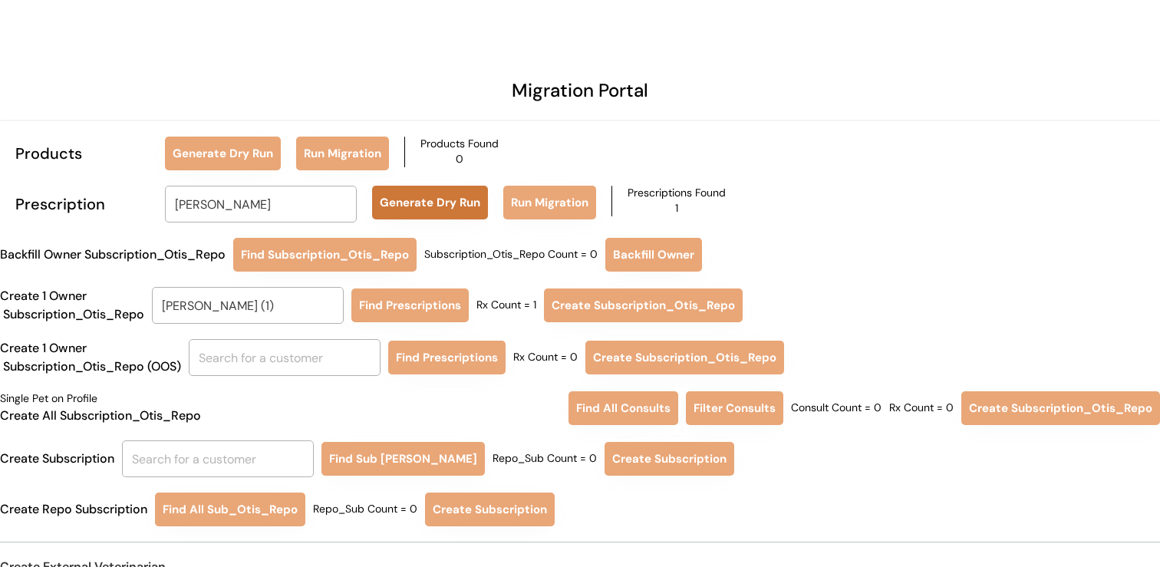
type input "[PERSON_NAME]"
click at [420, 200] on button "Generate Dry Run" at bounding box center [430, 203] width 116 height 34
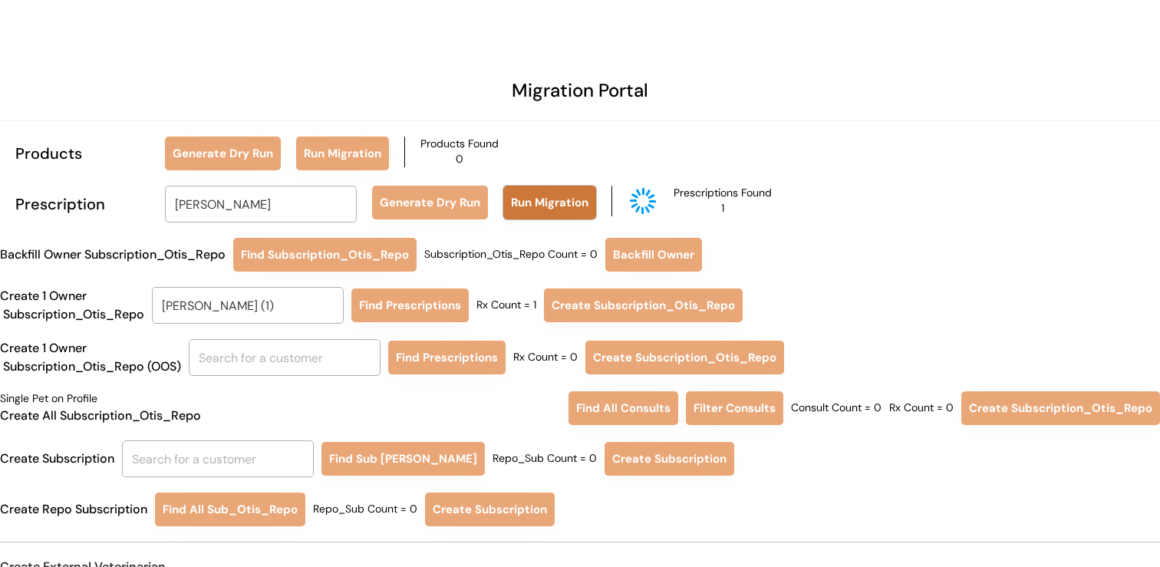
click at [563, 210] on button "Run Migration" at bounding box center [549, 203] width 93 height 34
click at [288, 318] on input "Danny Brasher (1)" at bounding box center [248, 305] width 192 height 37
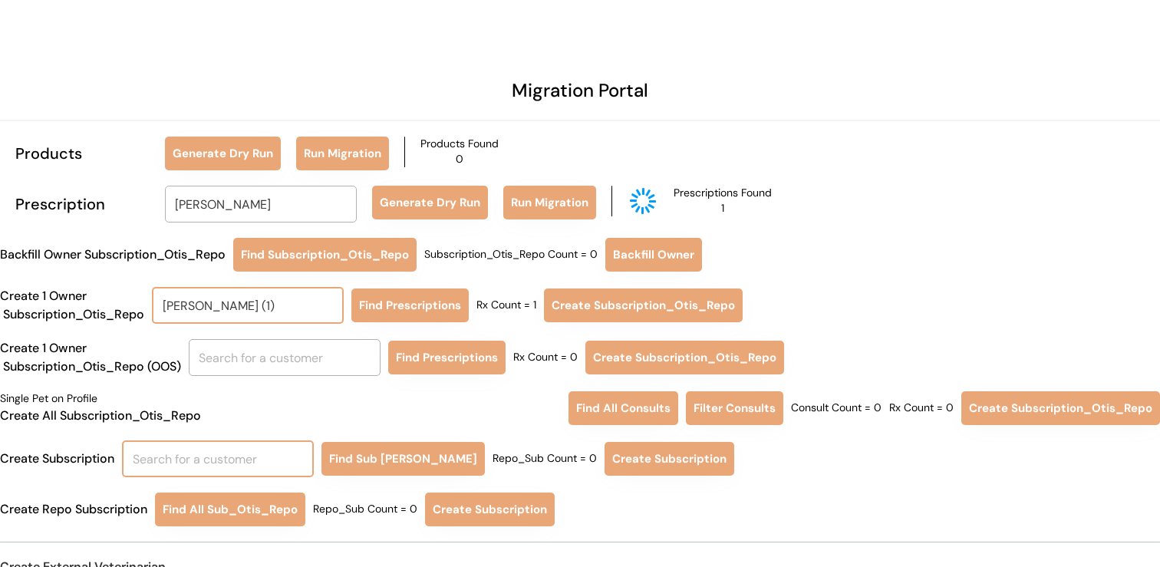
click at [229, 460] on input "text" at bounding box center [218, 459] width 192 height 37
type input "DANN"
type input "DANNy Brasher"
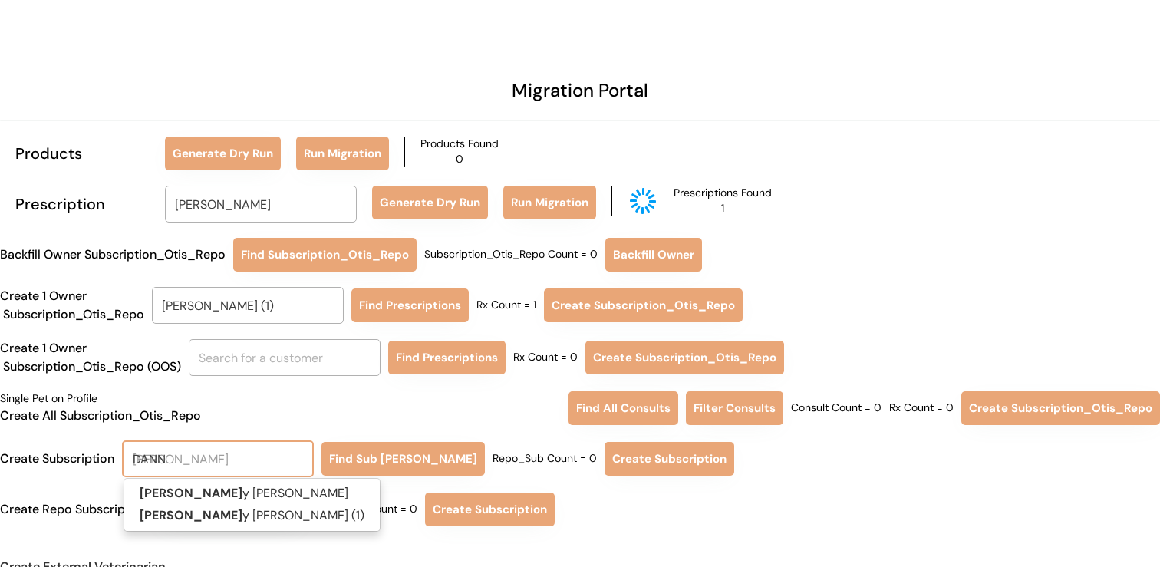
type input "DANNY"
type input "DANNY Brasher"
type input "DANNY B"
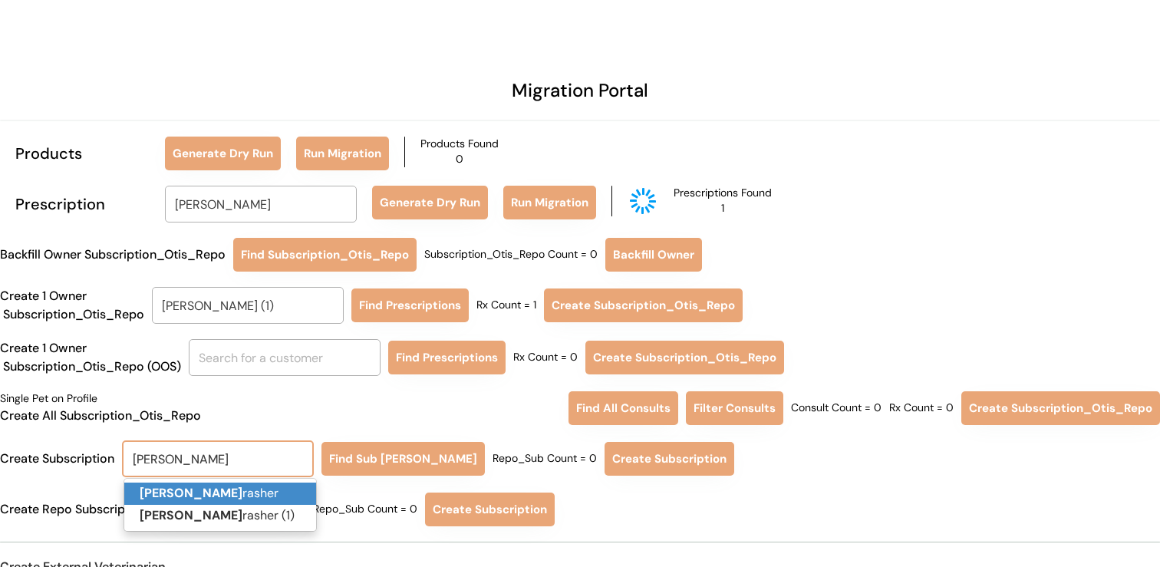
click at [236, 491] on p "Danny B rasher" at bounding box center [220, 494] width 192 height 22
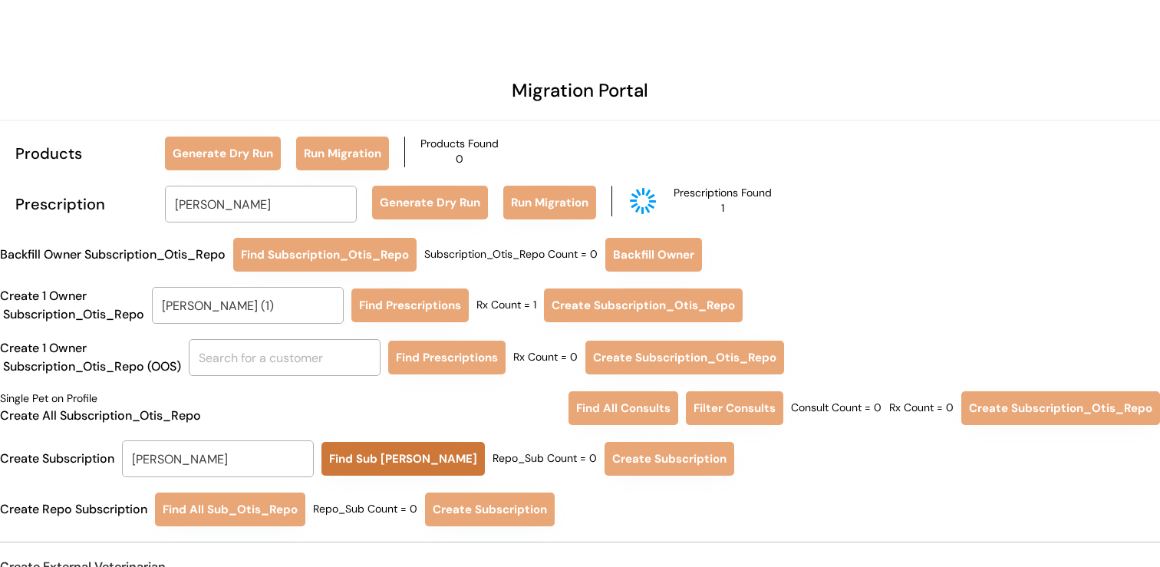
type input "[PERSON_NAME]"
click at [376, 454] on button "Find Sub Otis Repo" at bounding box center [403, 459] width 163 height 34
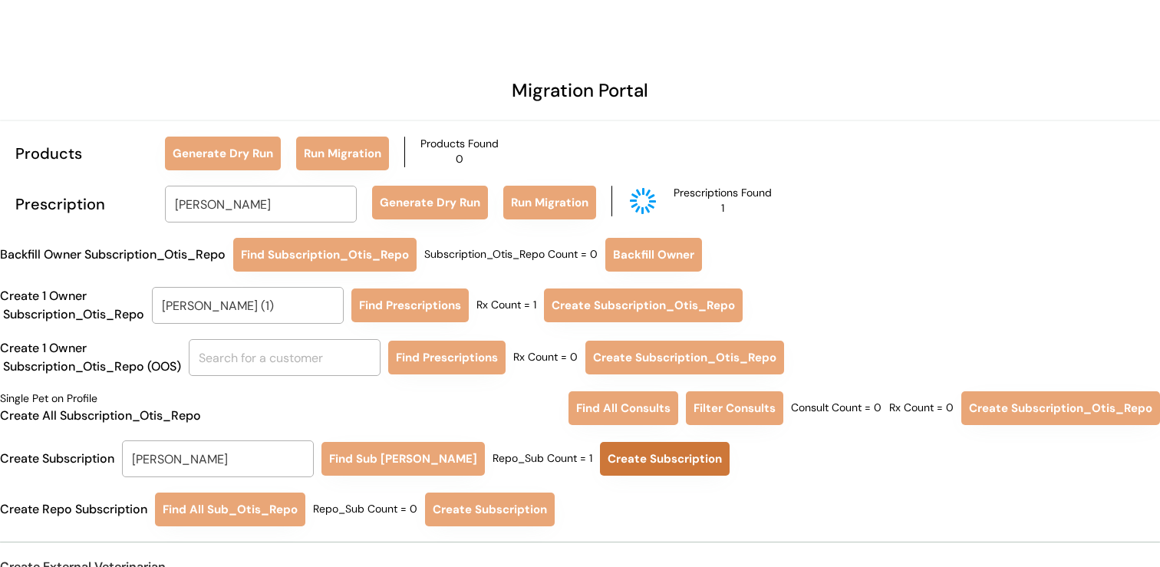
click at [614, 464] on button "Create Subscription" at bounding box center [665, 459] width 130 height 34
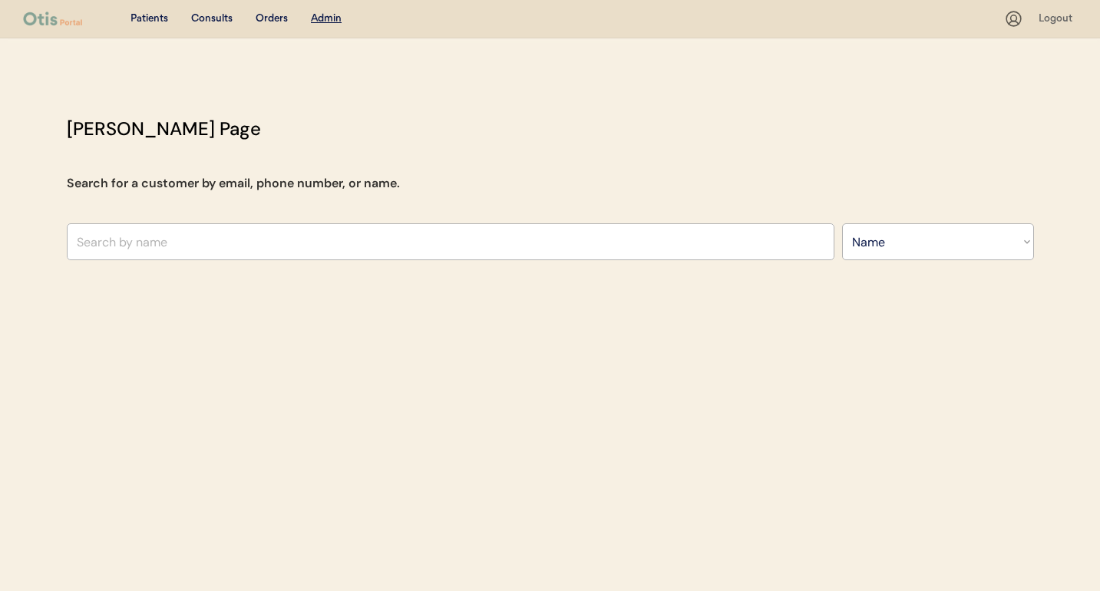
select select ""Name""
click at [356, 233] on input "text" at bounding box center [450, 241] width 767 height 37
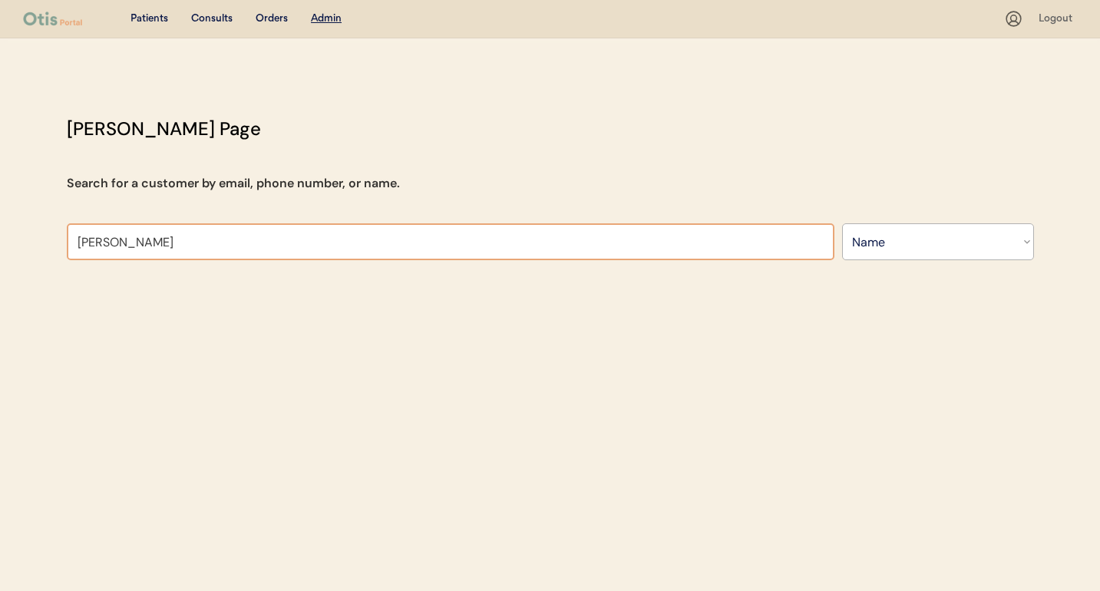
type input "[PERSON_NAME]"
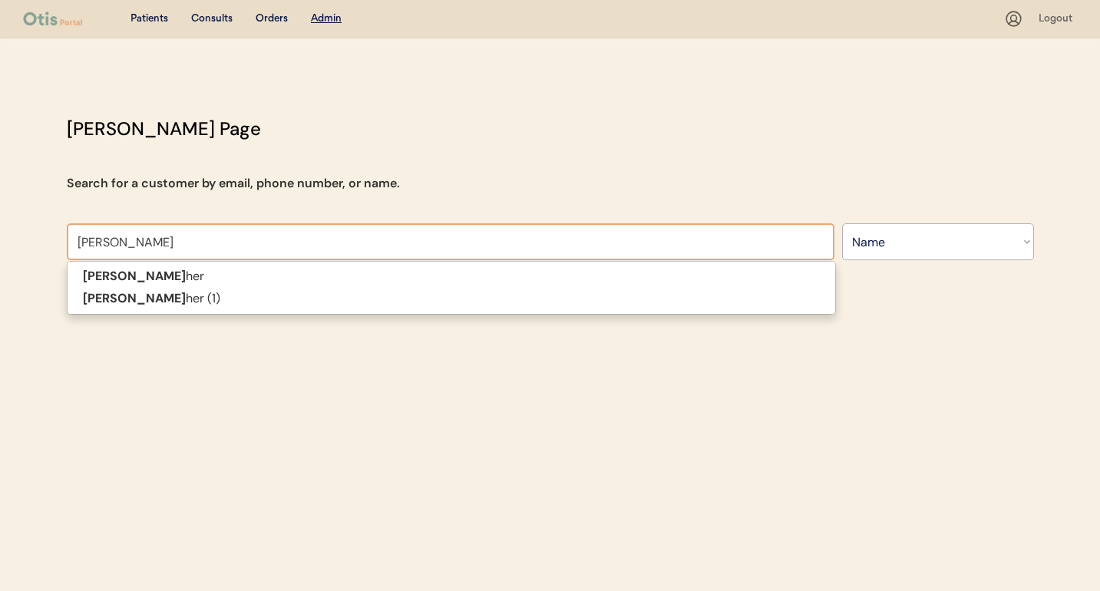
type input "danny brasher"
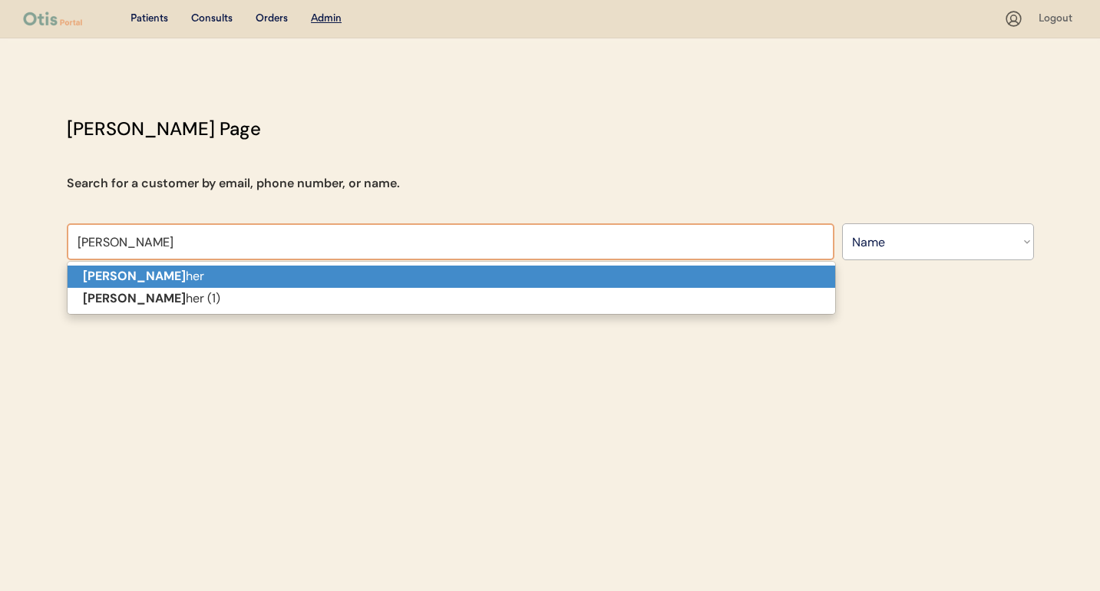
click at [350, 278] on p "Danny Bras her" at bounding box center [451, 277] width 767 height 22
type input "[PERSON_NAME]"
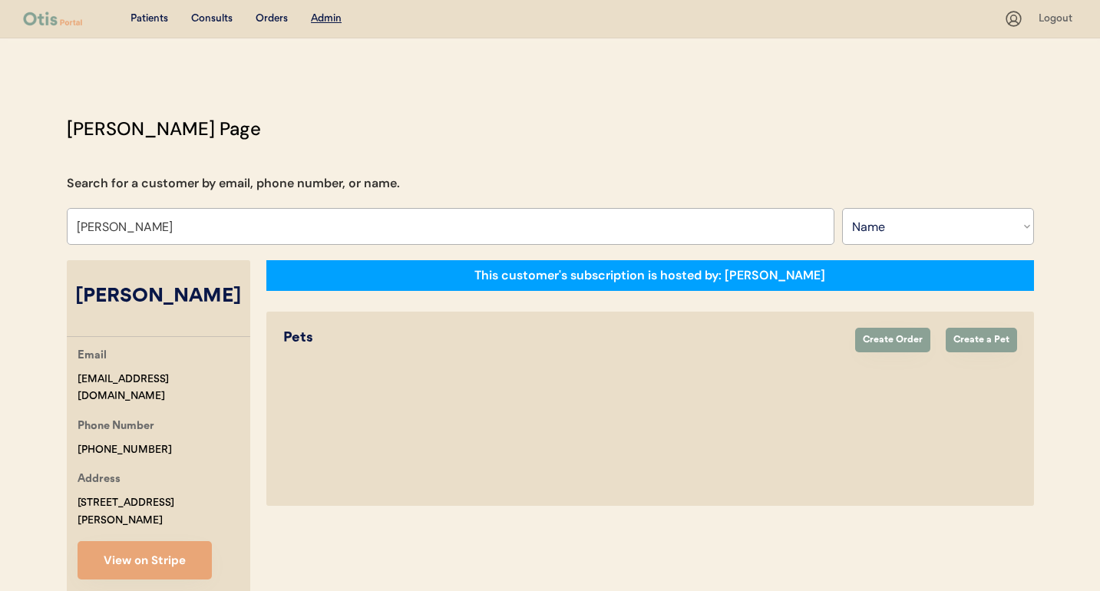
select select "true"
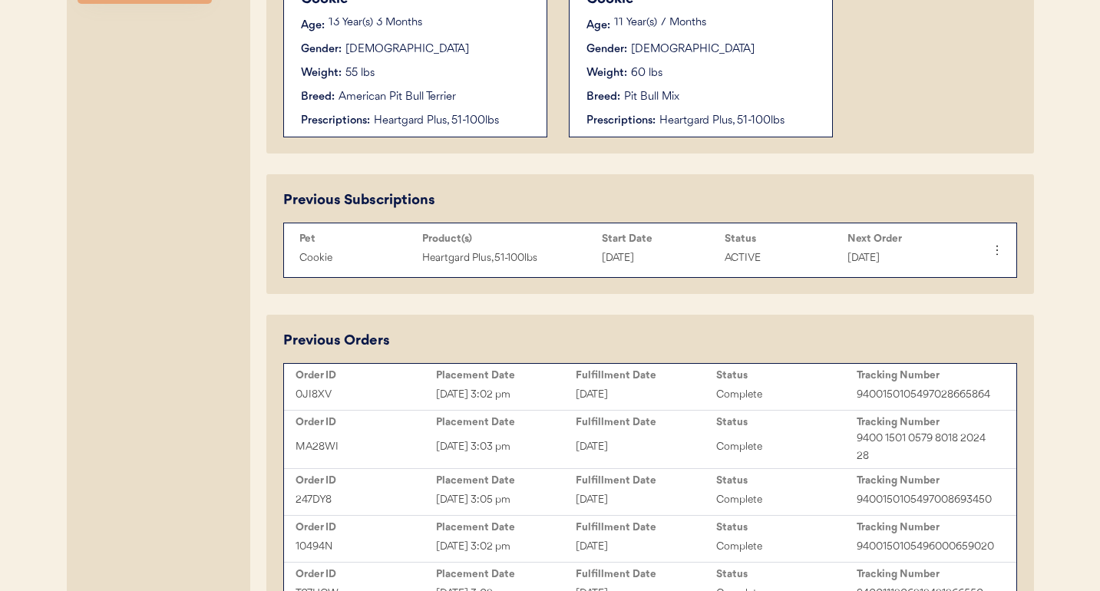
scroll to position [573, 0]
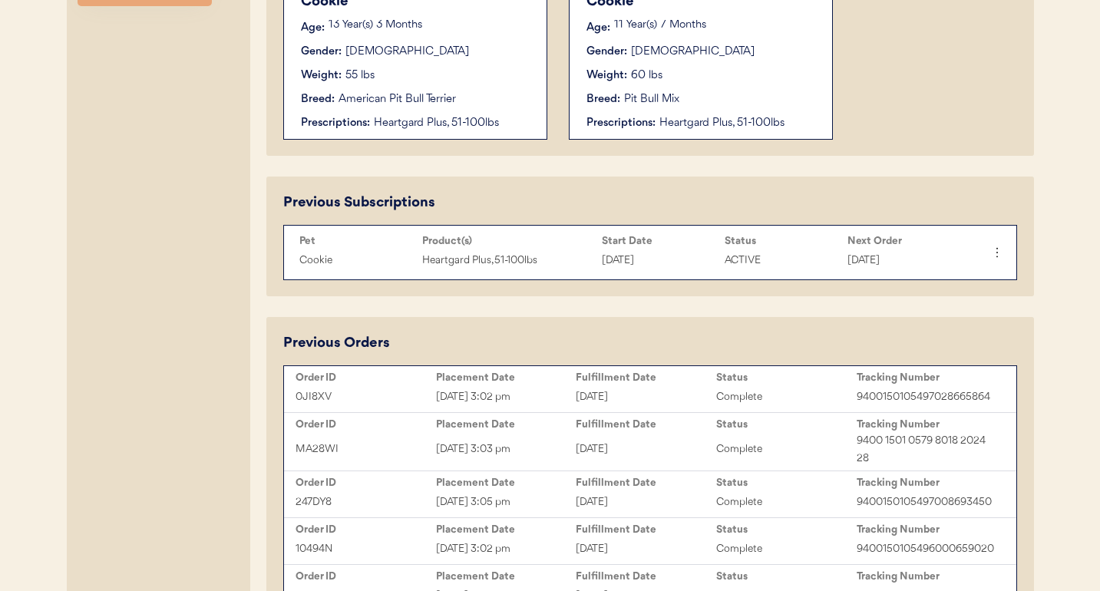
type input "[PERSON_NAME]"
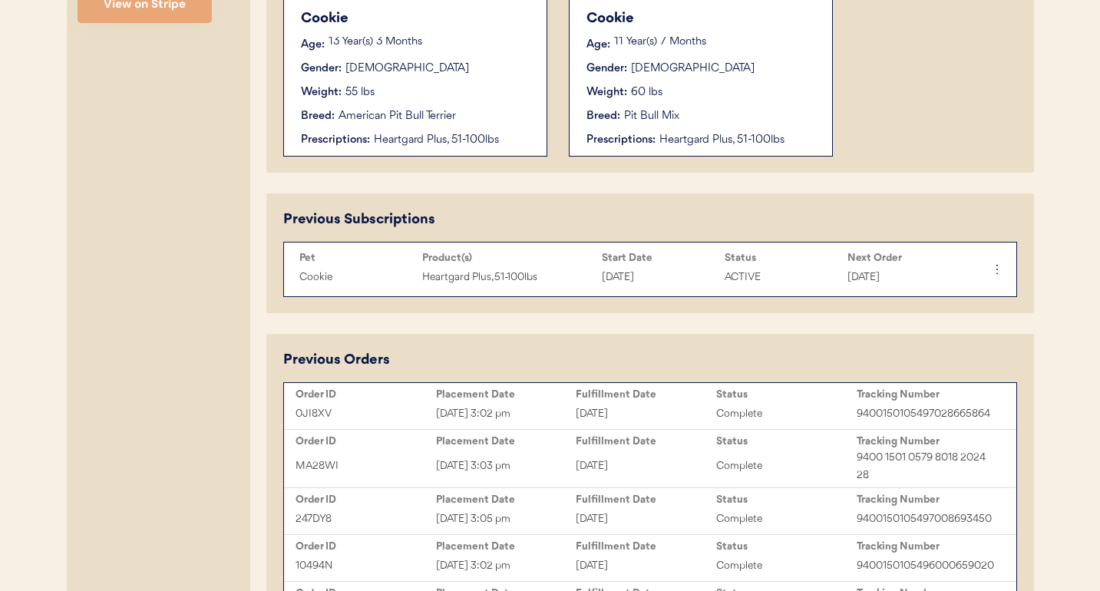
scroll to position [560, 0]
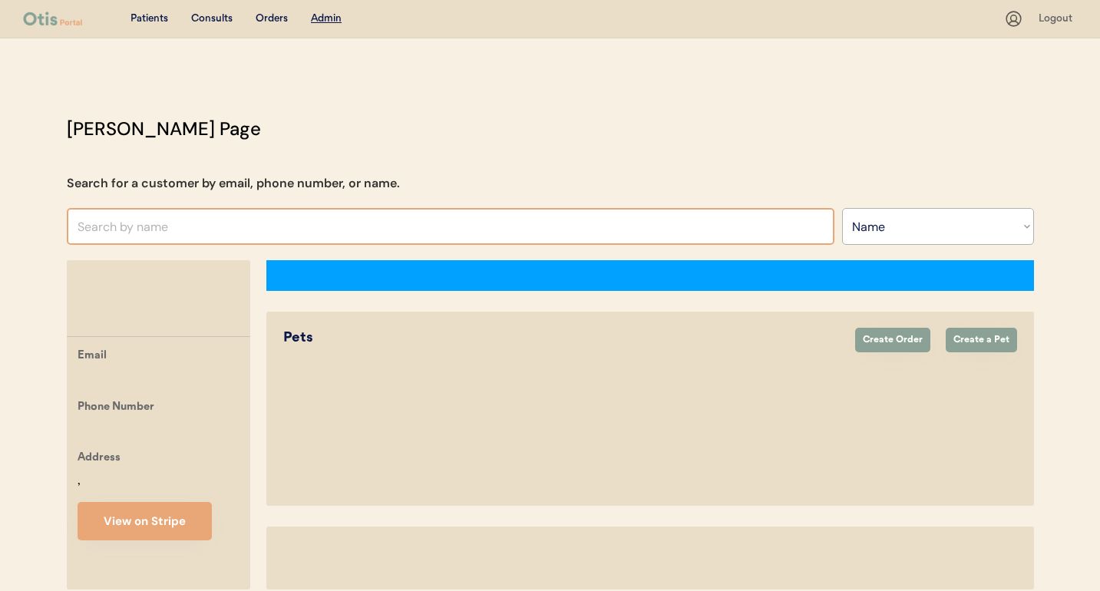
select select ""Name""
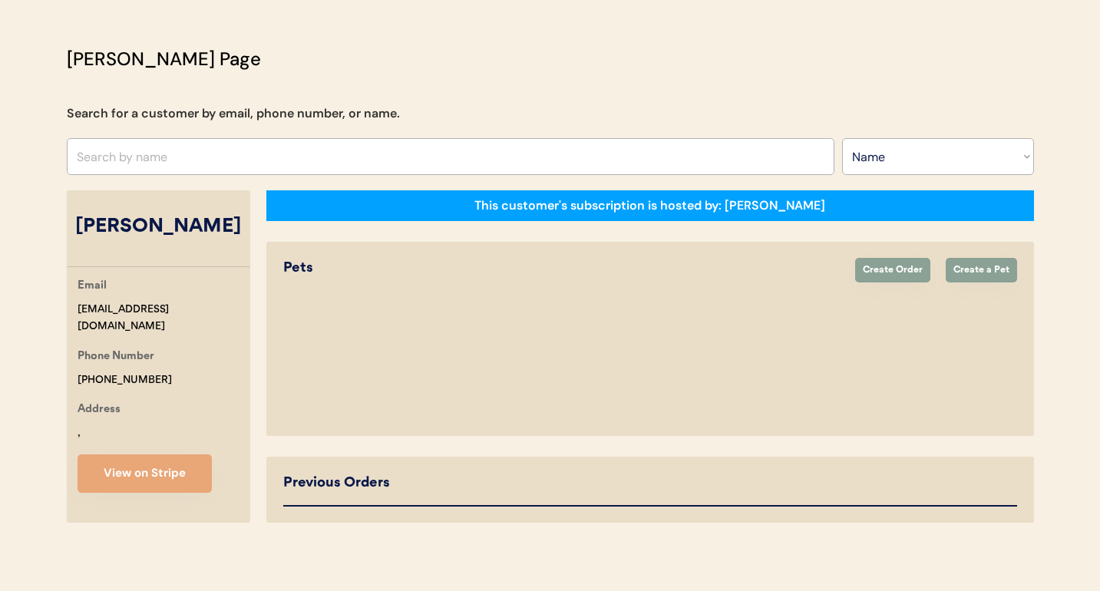
select select "true"
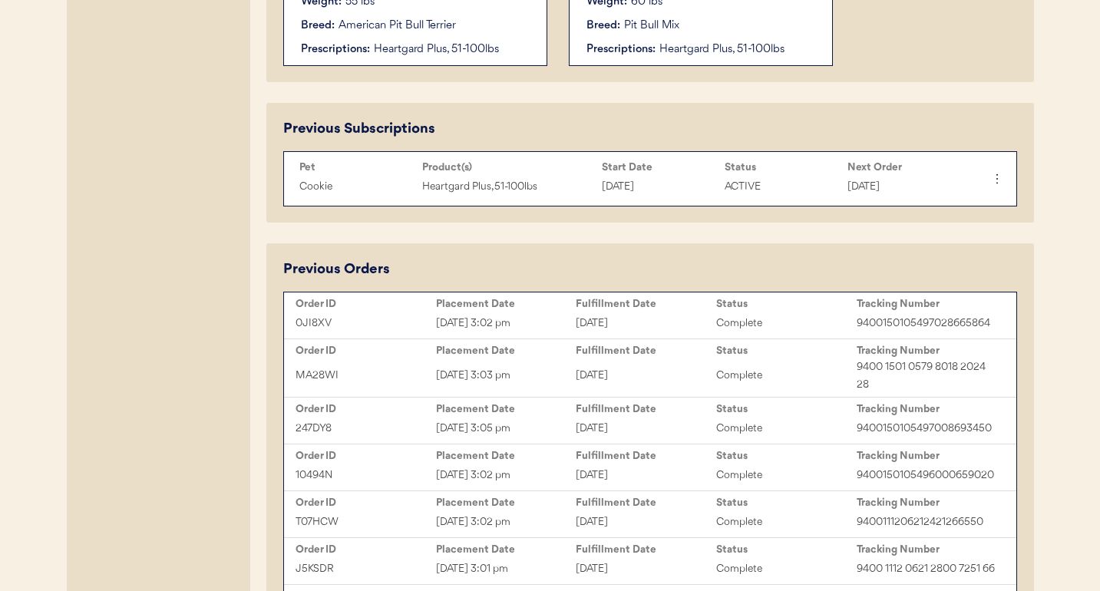
scroll to position [646, 0]
click at [998, 180] on icon at bounding box center [996, 179] width 15 height 15
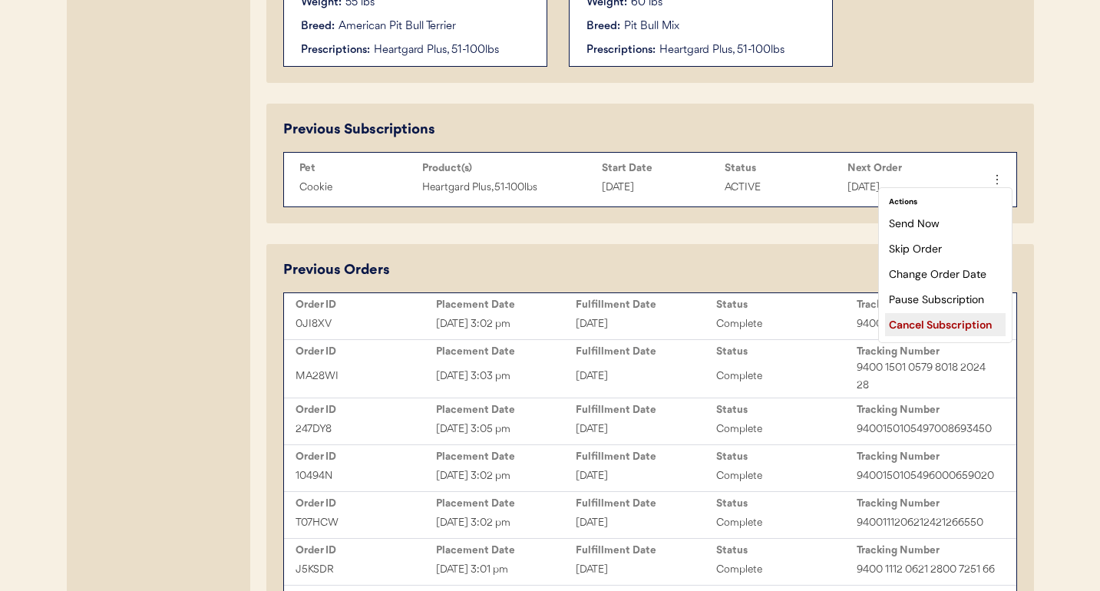
click at [938, 325] on div "Cancel Subscription" at bounding box center [945, 324] width 120 height 23
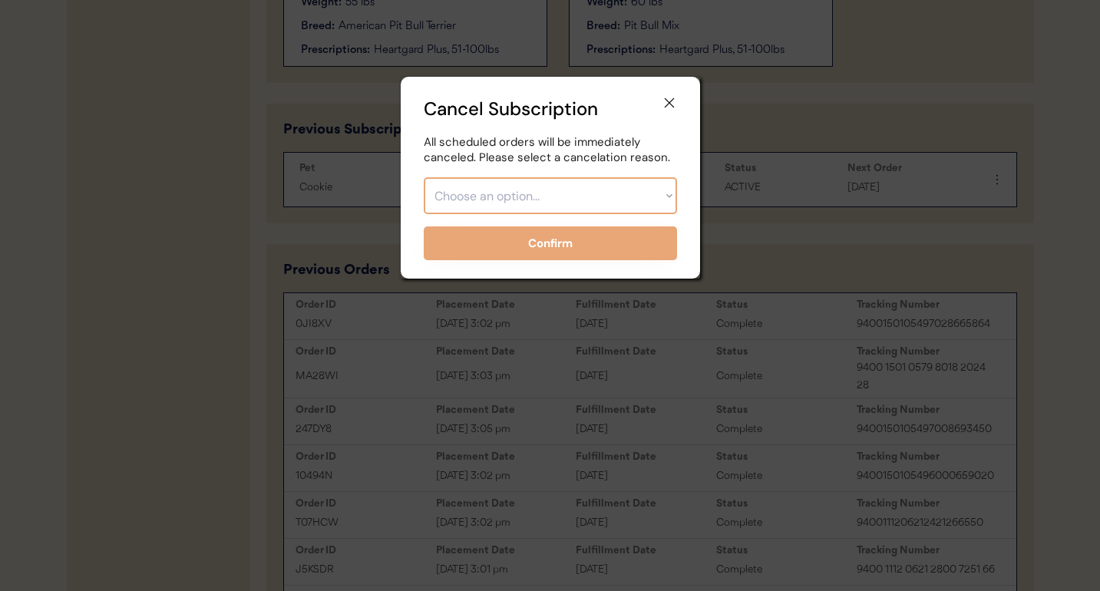
click at [631, 200] on select "Choose an option... Too expensive / can't afford Getting medication elsewhere (…" at bounding box center [550, 195] width 253 height 37
select select ""other""
click at [424, 177] on select "Choose an option... Too expensive / can't afford Getting medication elsewhere (…" at bounding box center [550, 195] width 253 height 37
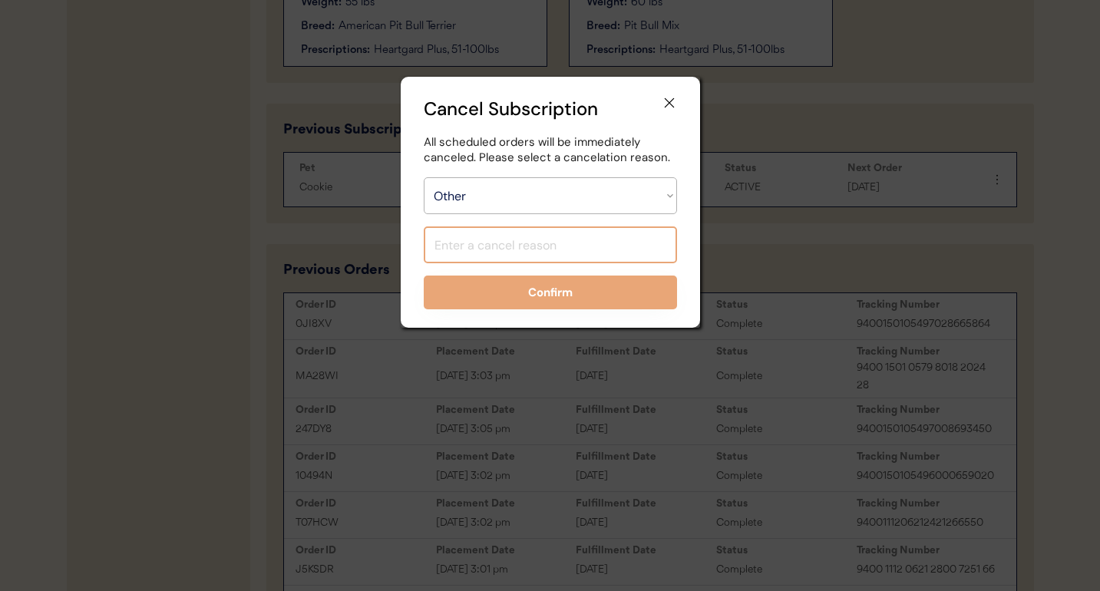
click at [577, 233] on input "input" at bounding box center [550, 244] width 253 height 37
type input "D"
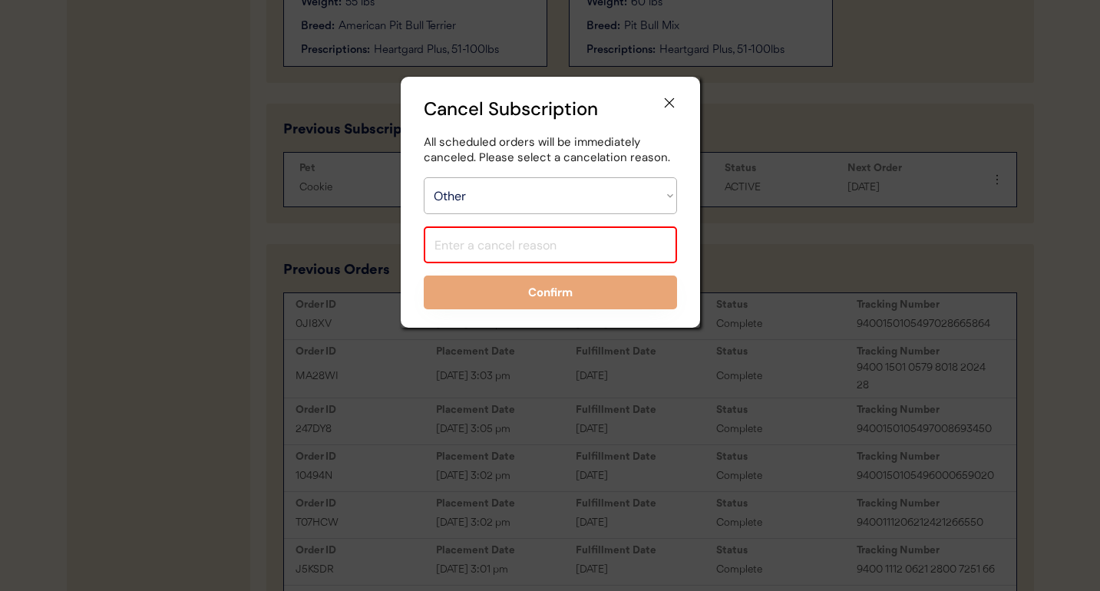
type input "d"
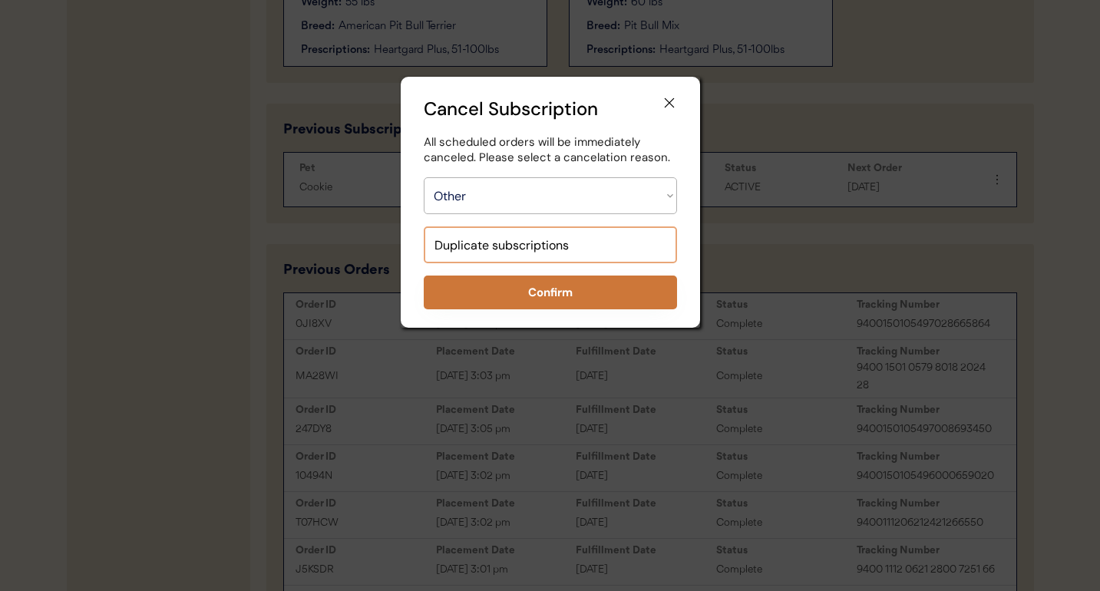
type input "Duplicate subscriptions"
click at [573, 301] on button "Confirm" at bounding box center [550, 293] width 253 height 34
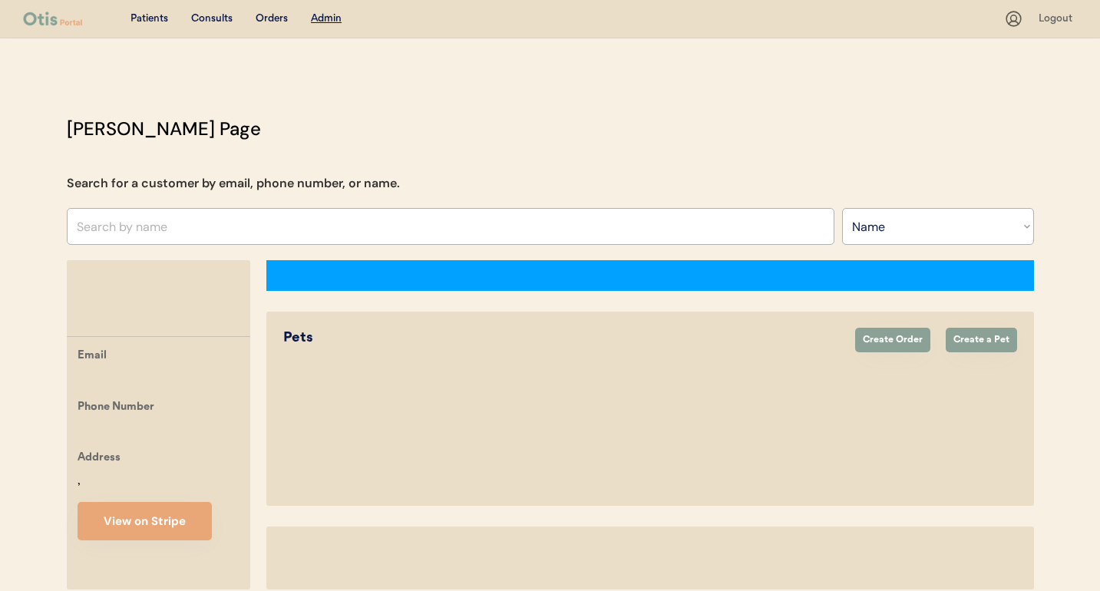
select select ""Name""
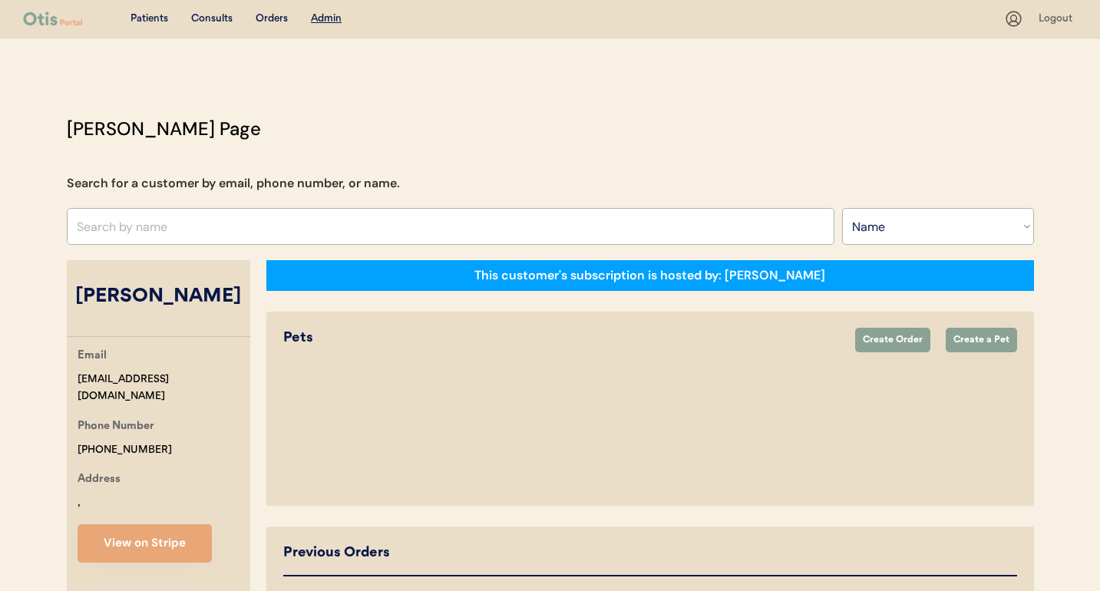
select select "true"
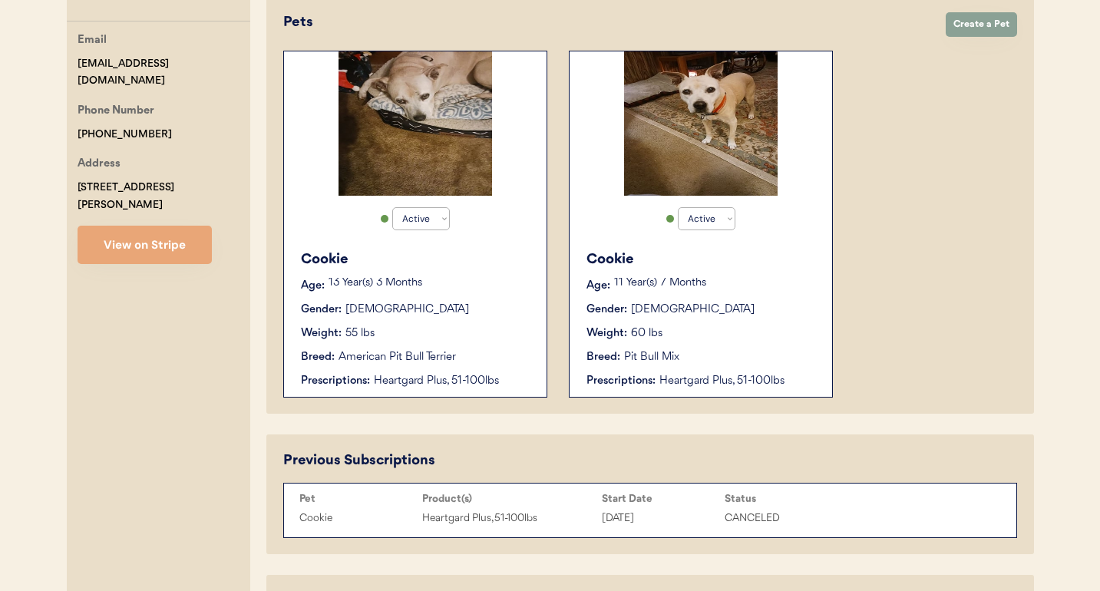
scroll to position [313, 0]
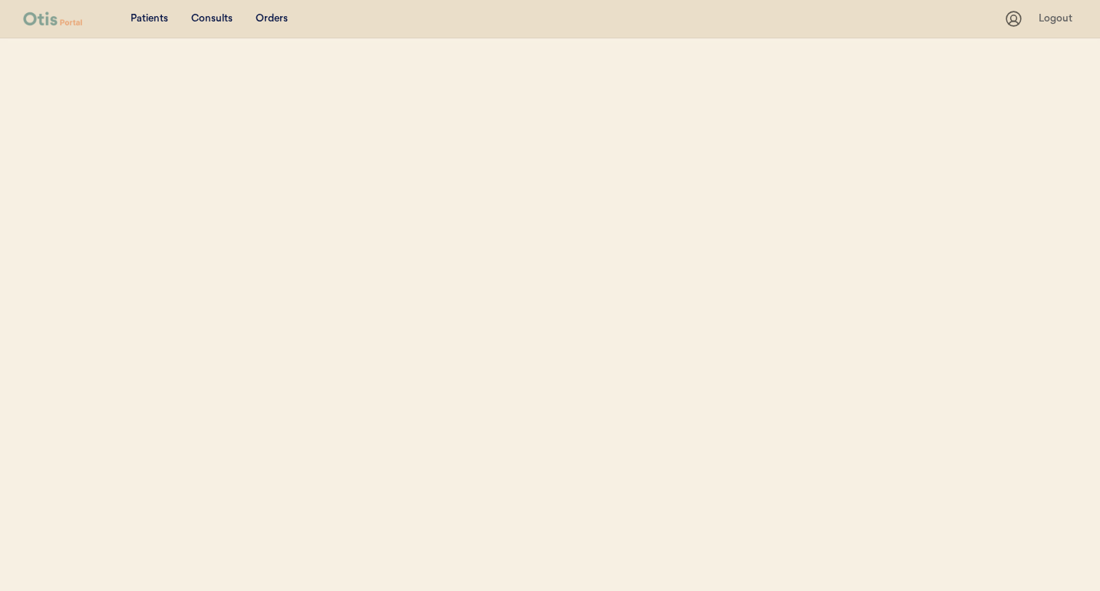
scroll to position [70, 0]
select select ""Name""
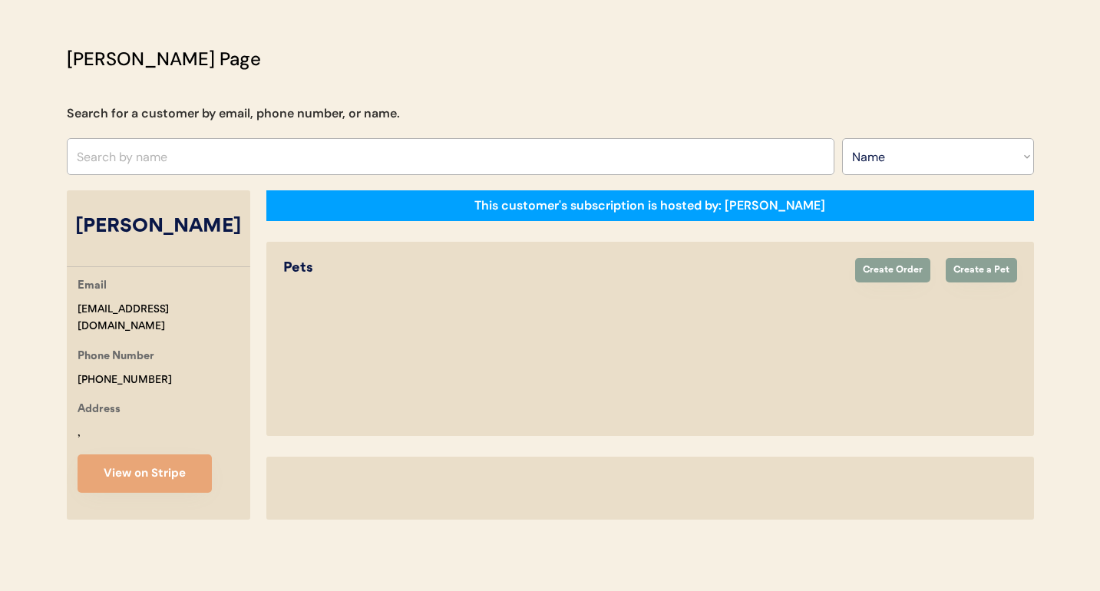
scroll to position [0, 0]
select select "true"
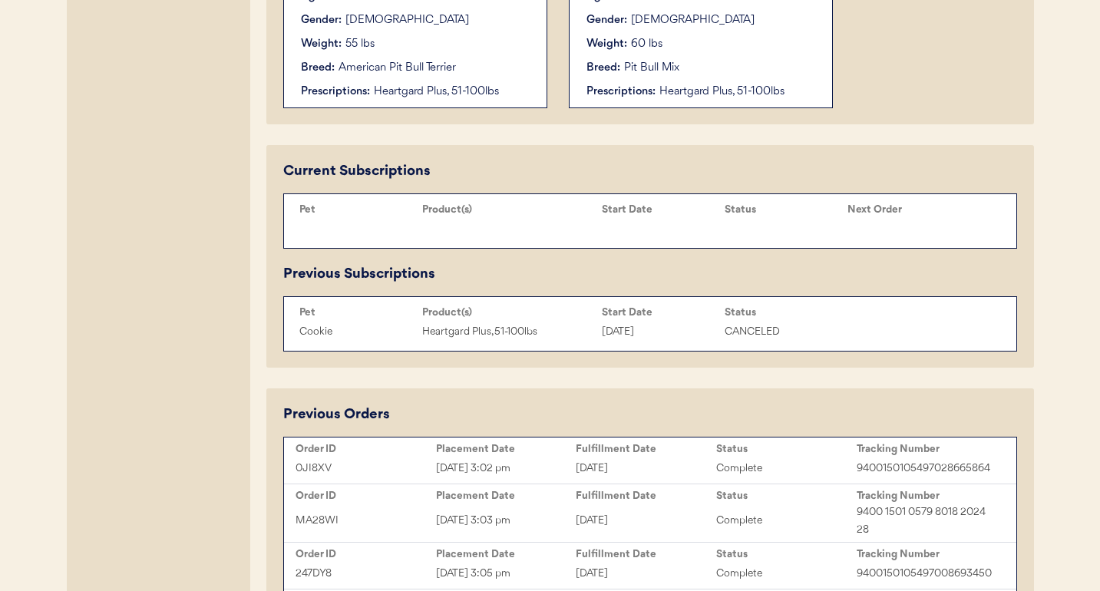
scroll to position [608, 0]
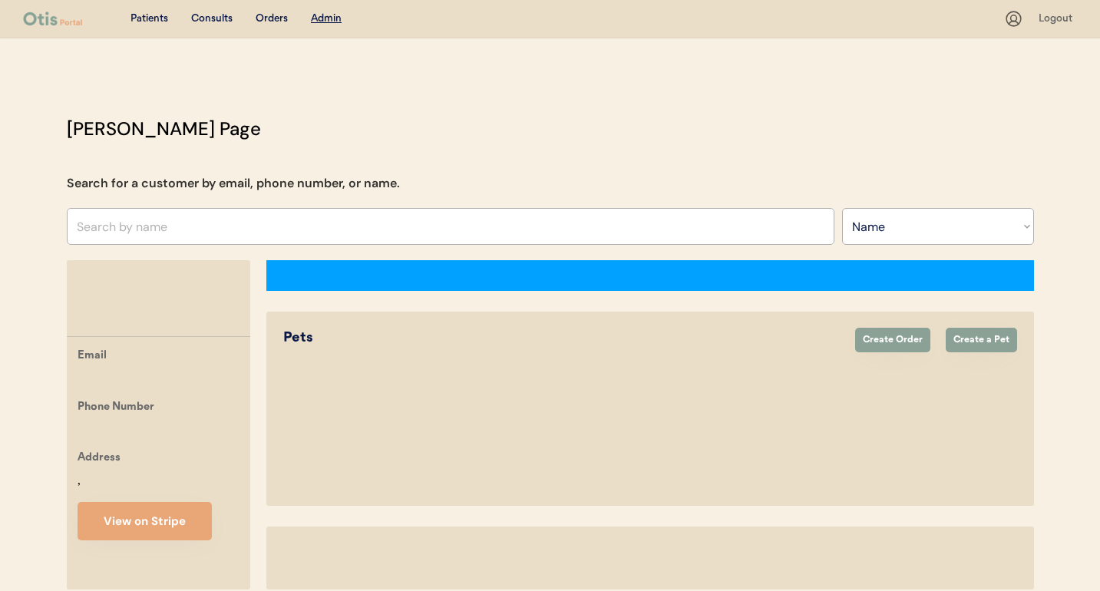
select select ""Name""
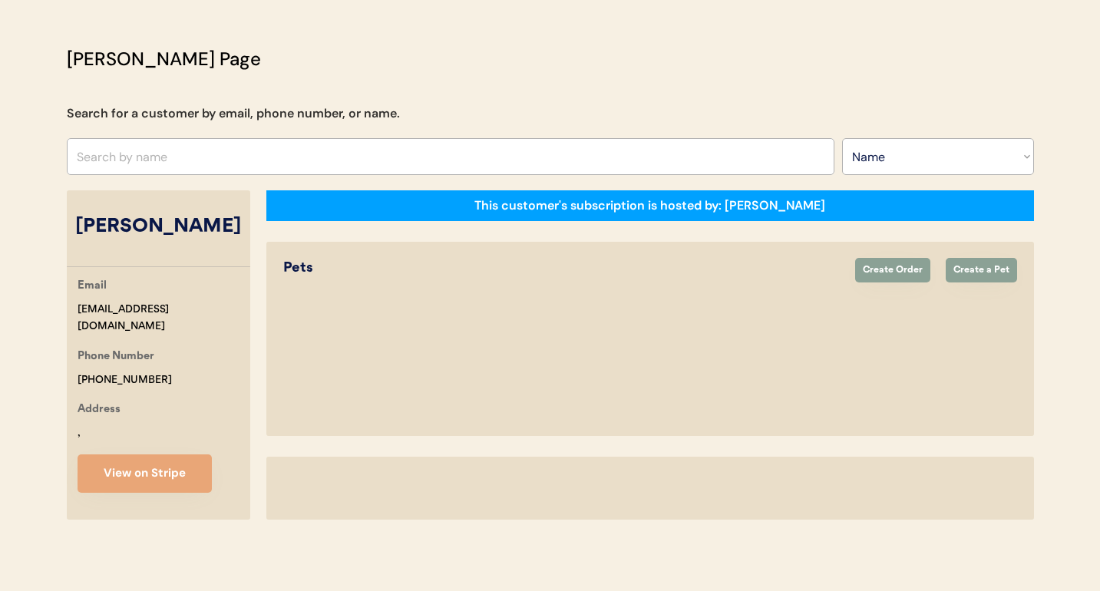
select select "true"
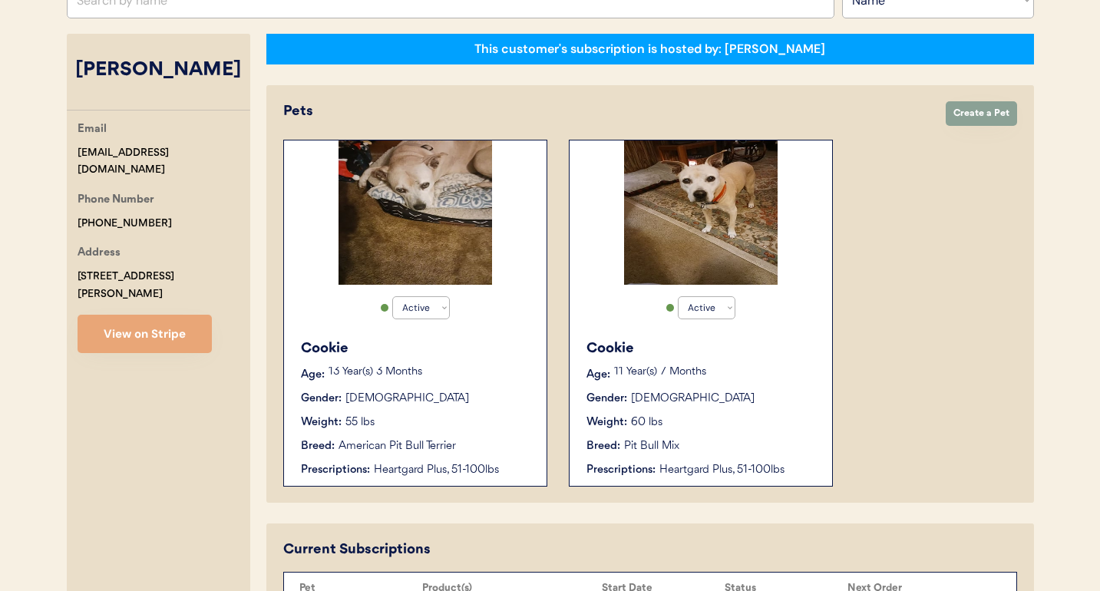
scroll to position [215, 0]
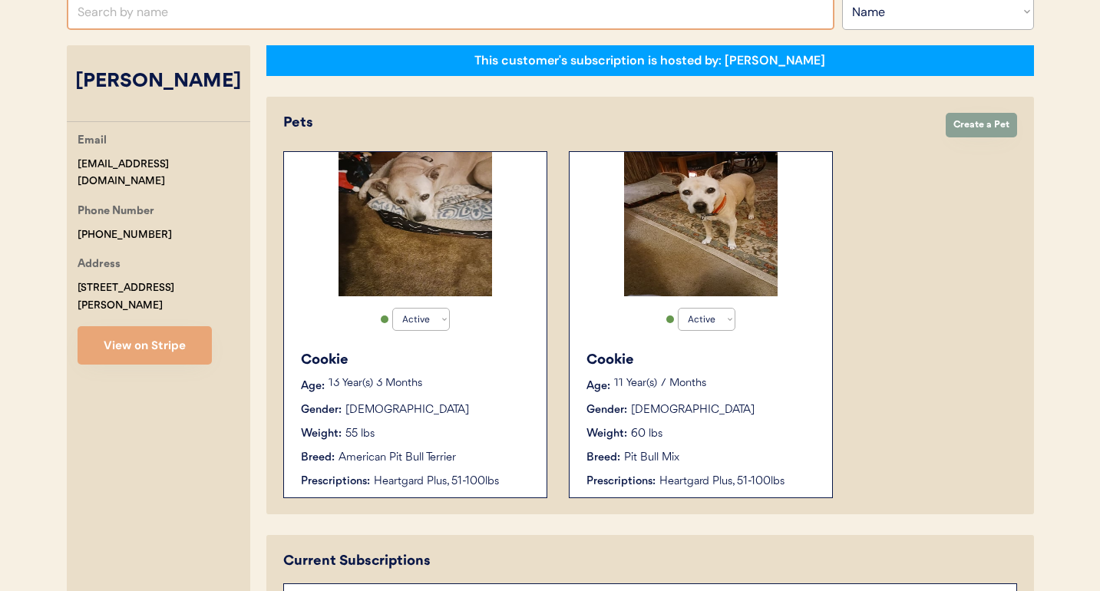
click at [374, 12] on input "text" at bounding box center [450, 11] width 767 height 37
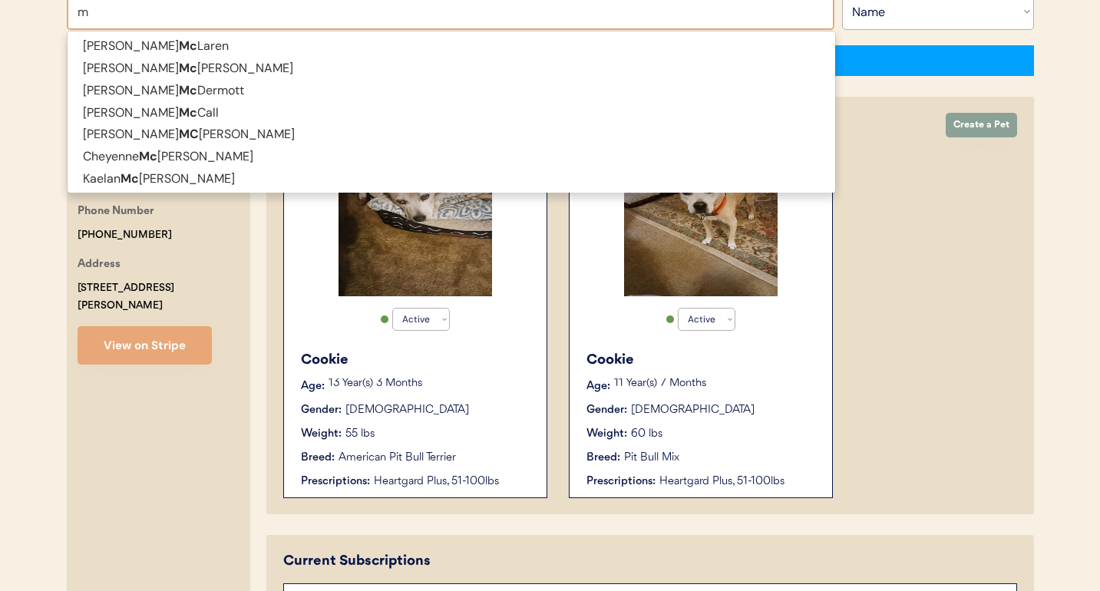
type input "mi"
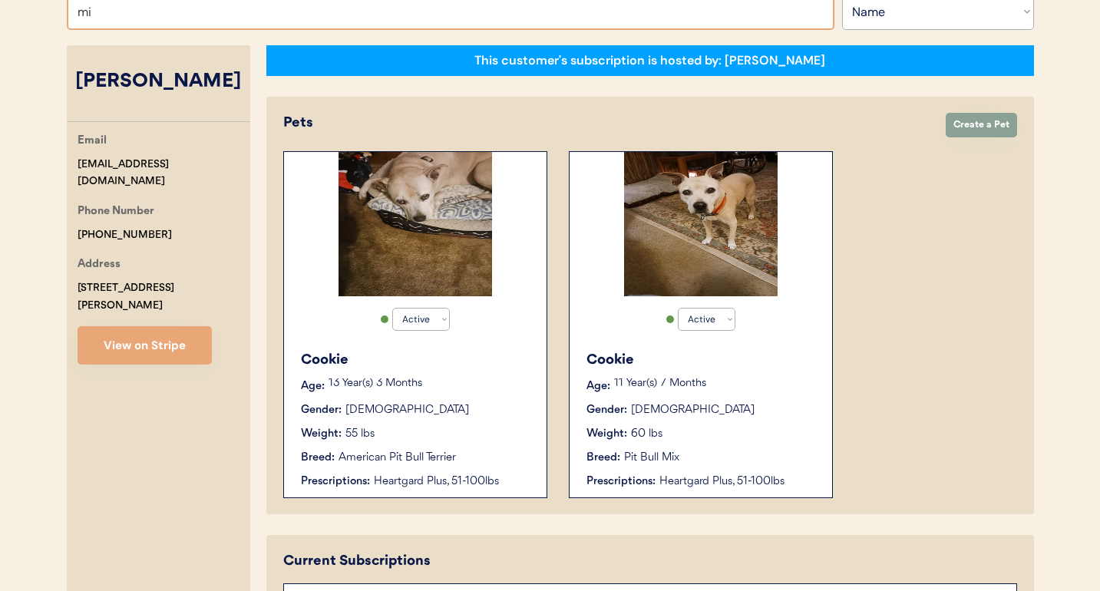
type input "michal Jablonski"
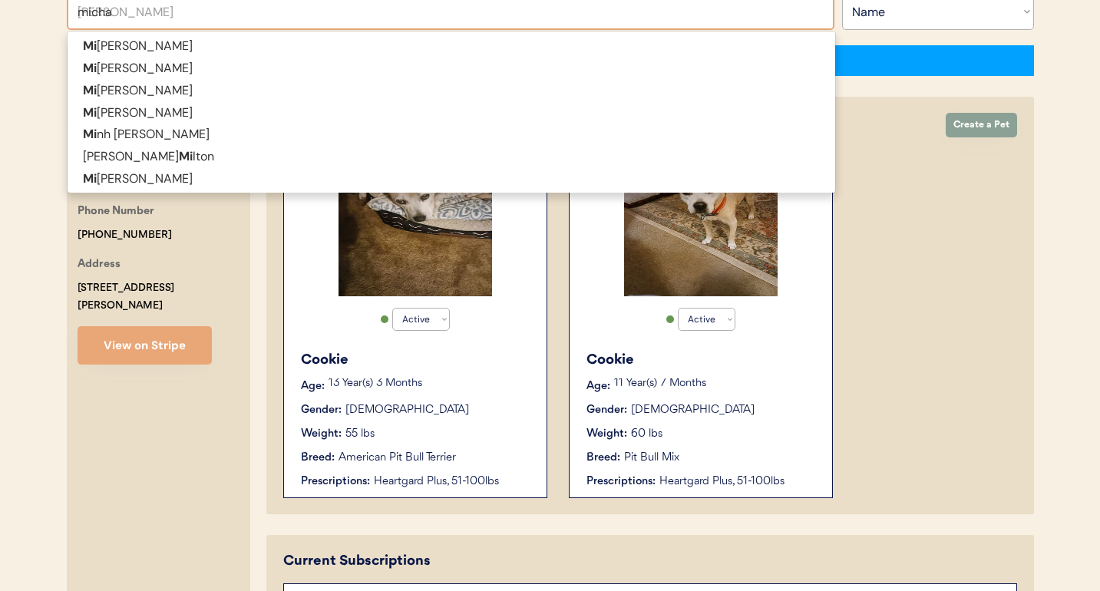
type input "michal"
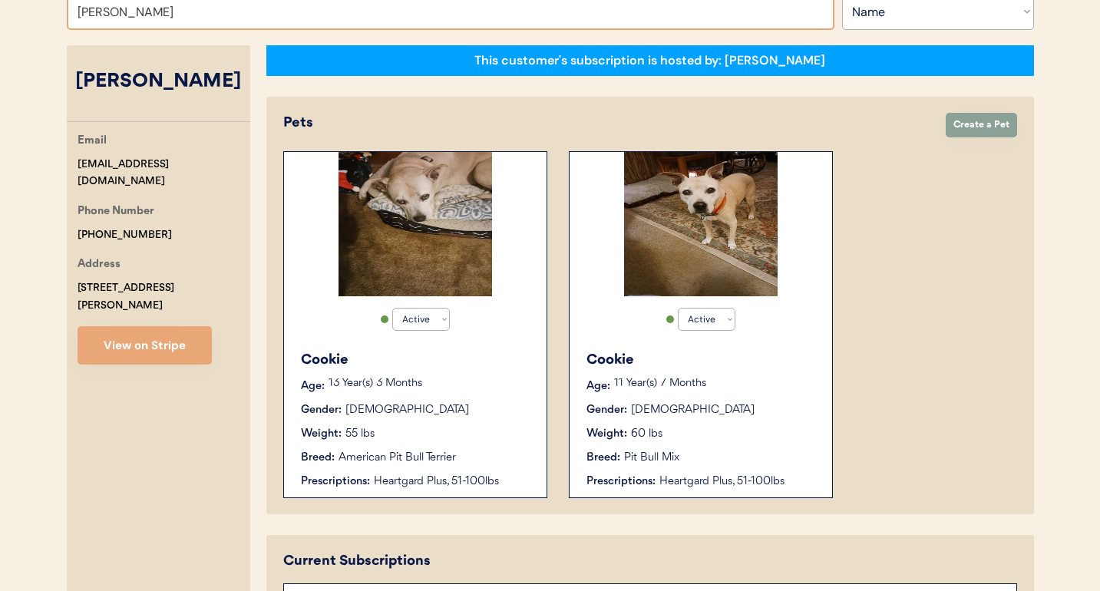
type input "michal"
type input "michal Jablonski"
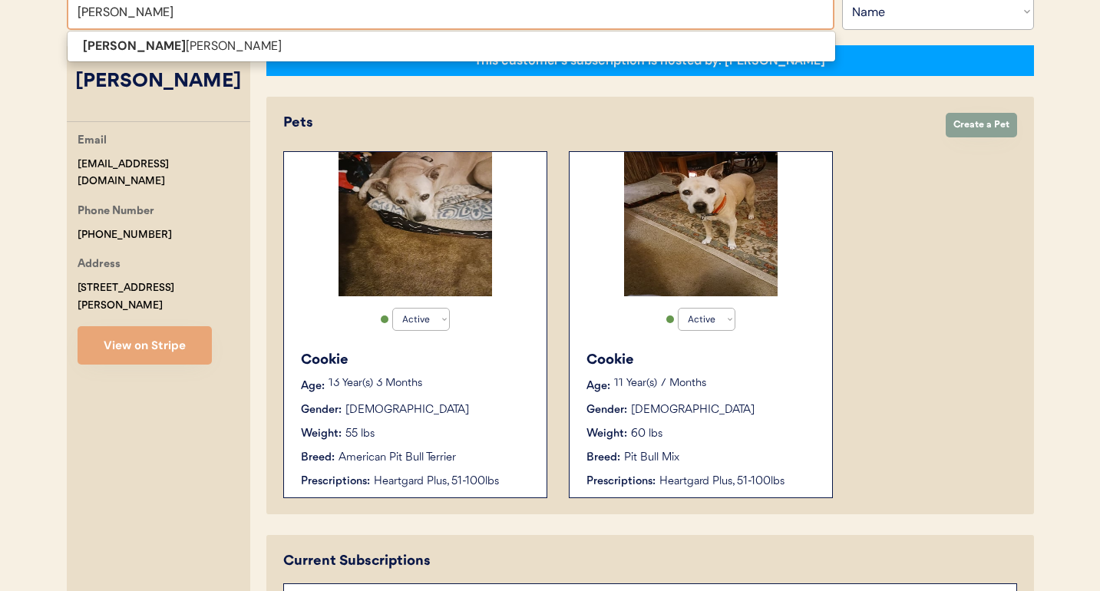
type input "micha"
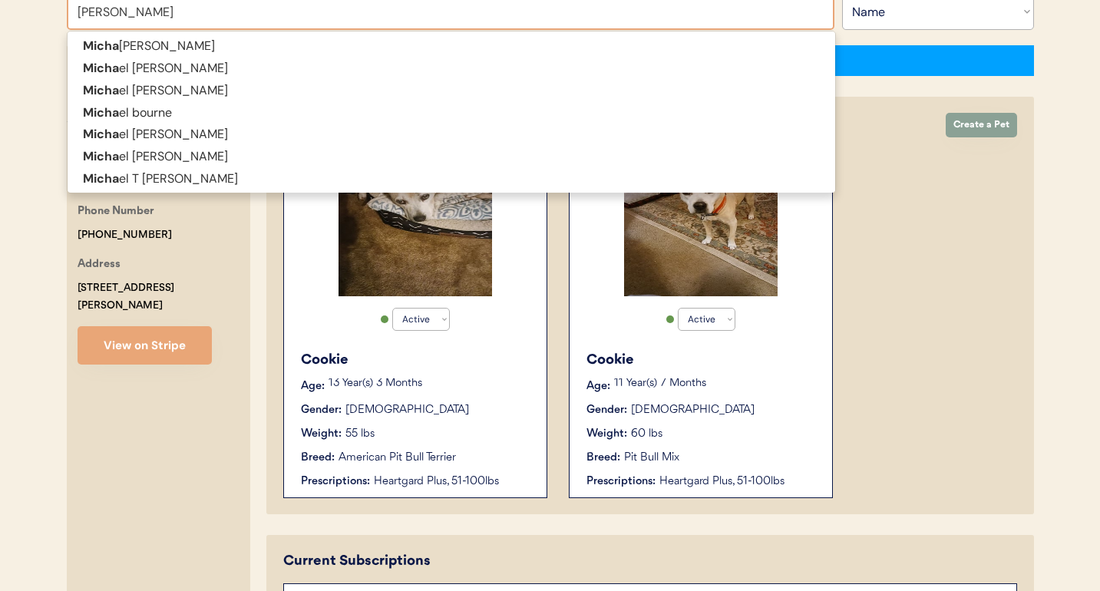
type input "michael dron"
type input "michael dronebarger"
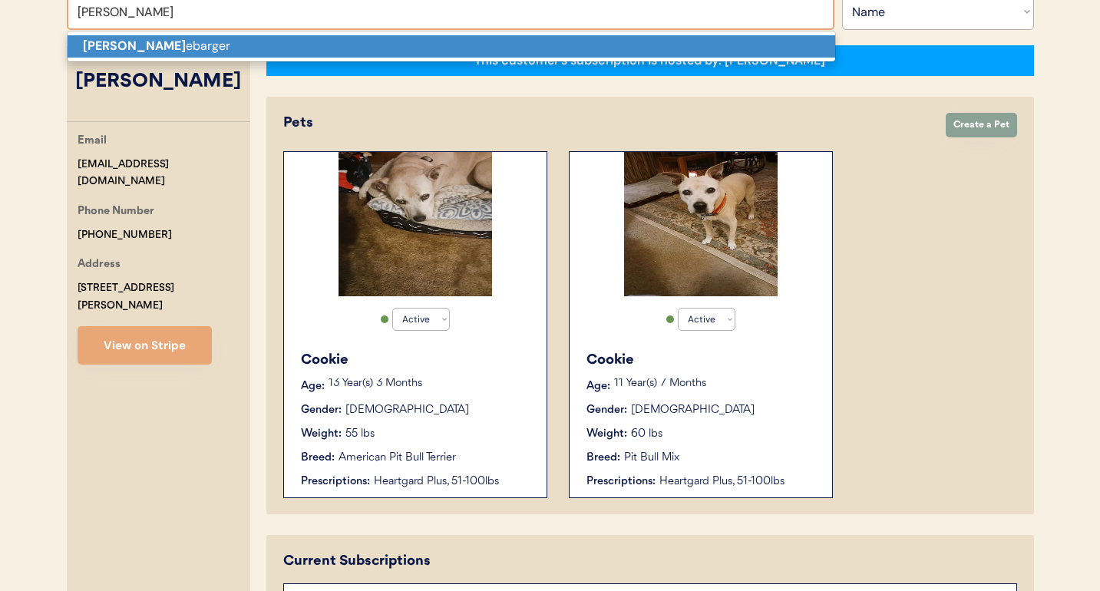
click at [358, 51] on p "Michael Dron ebarger" at bounding box center [451, 46] width 767 height 22
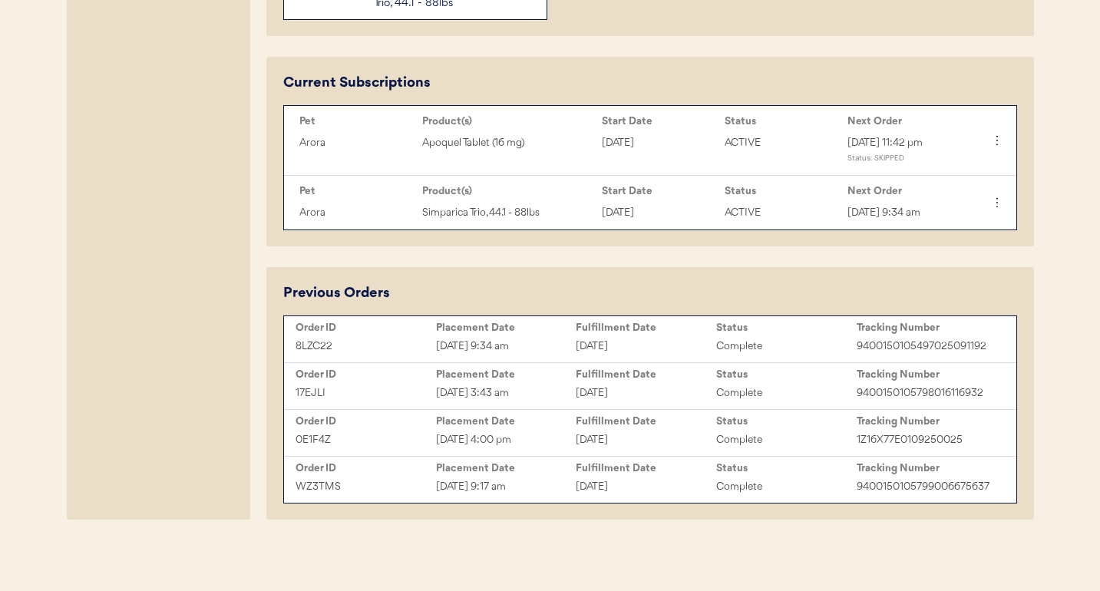
scroll to position [742, 0]
type input "Michael Dronebarger"
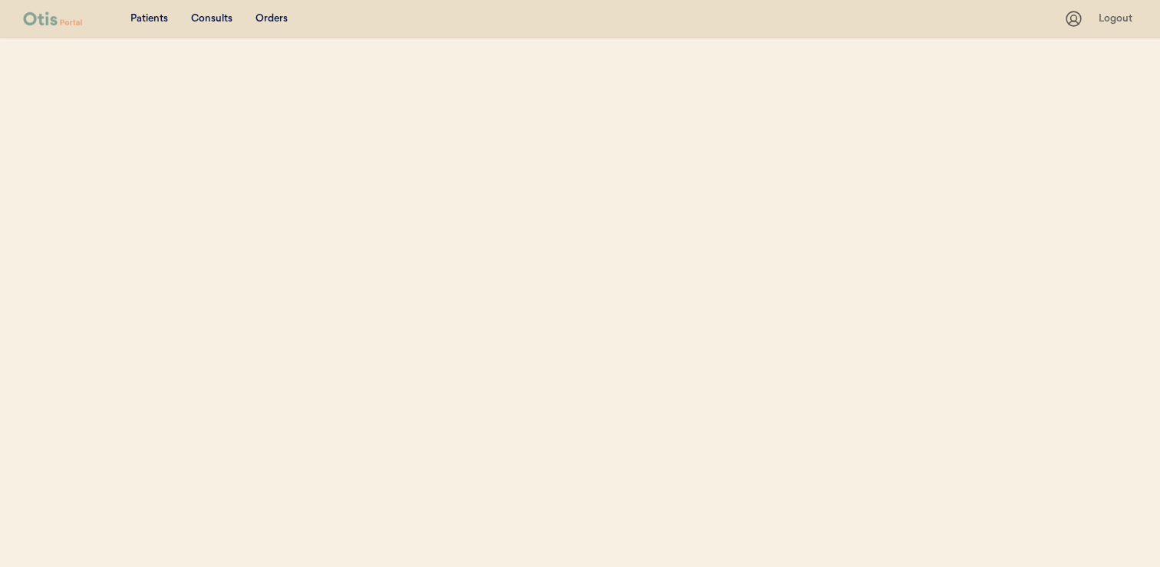
select select ""Name""
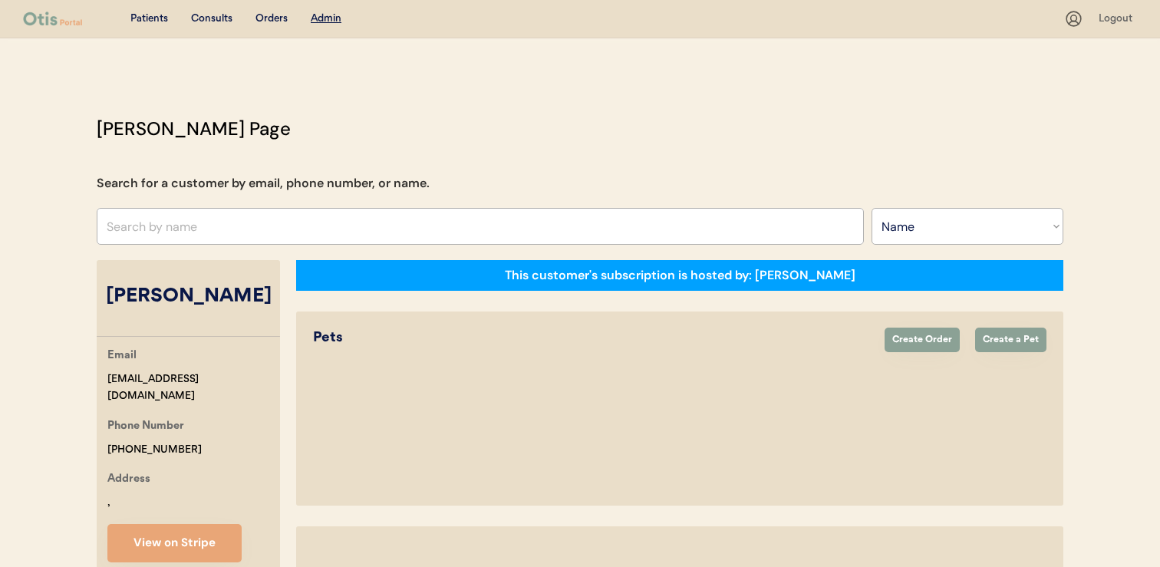
select select "true"
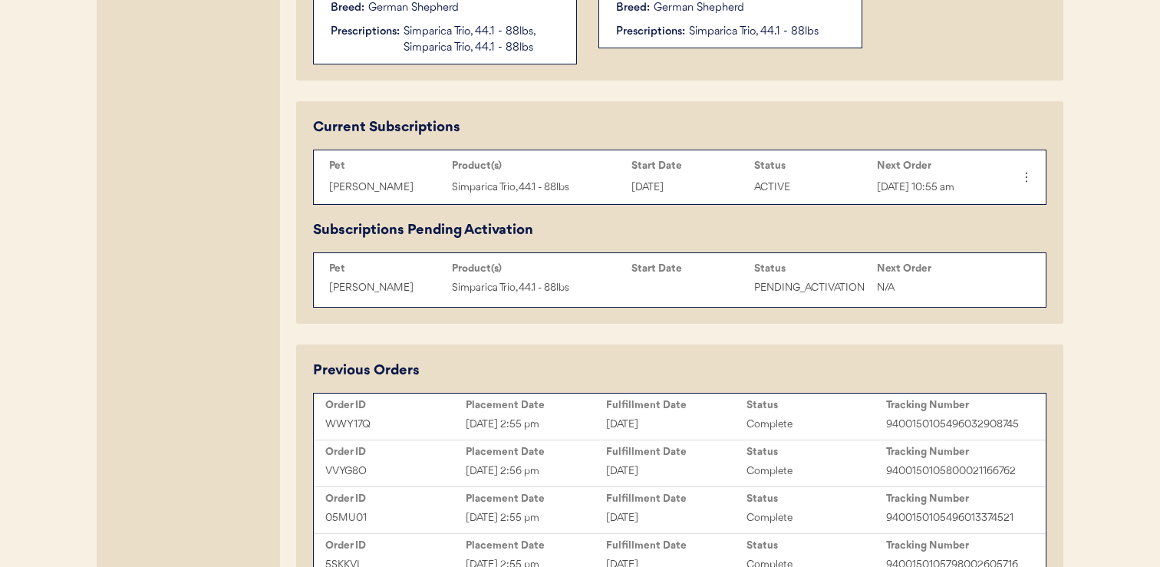
scroll to position [695, 0]
